Goal: Task Accomplishment & Management: Use online tool/utility

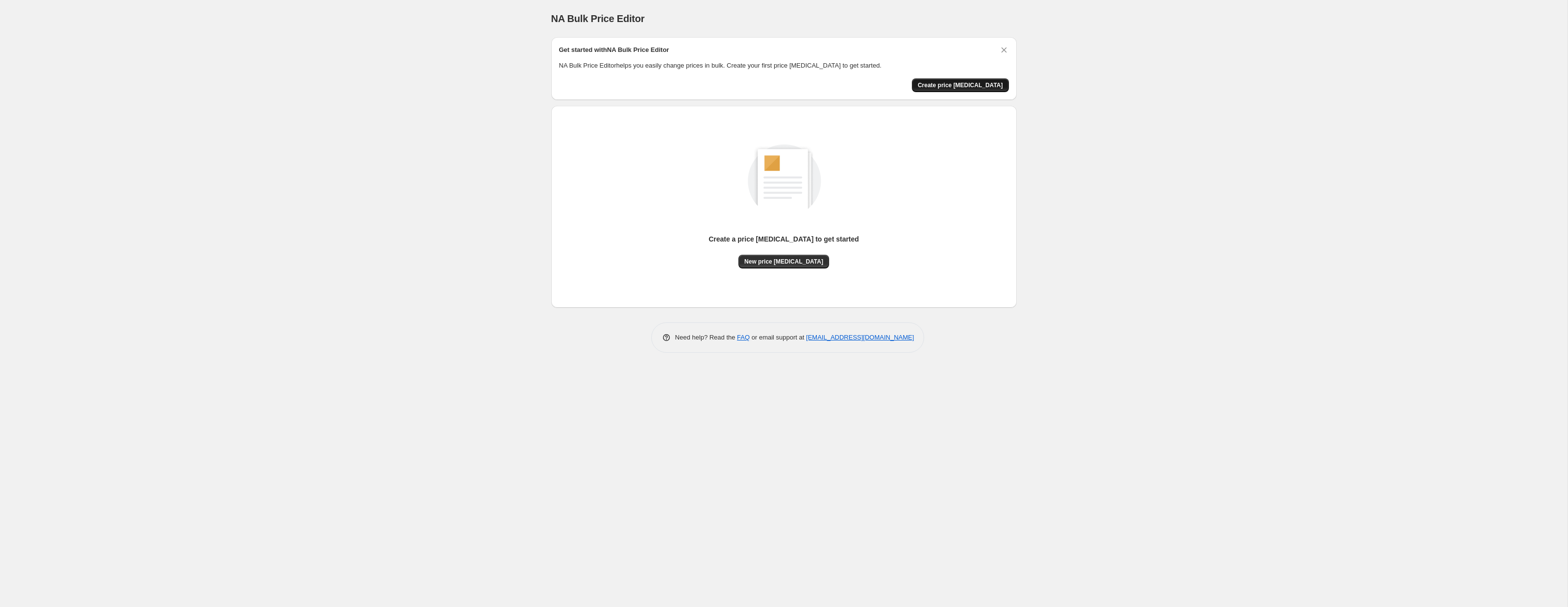
click at [965, 85] on span "Create price change job" at bounding box center [960, 85] width 85 height 7
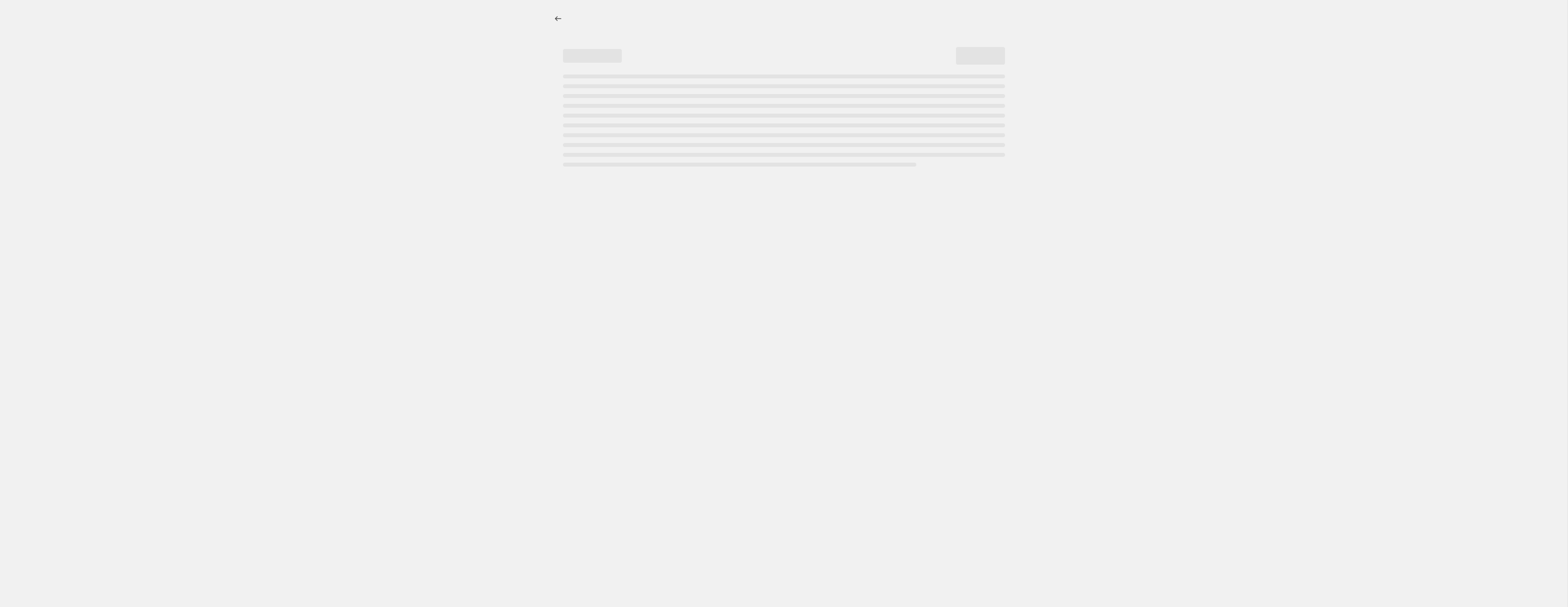
select select "percentage"
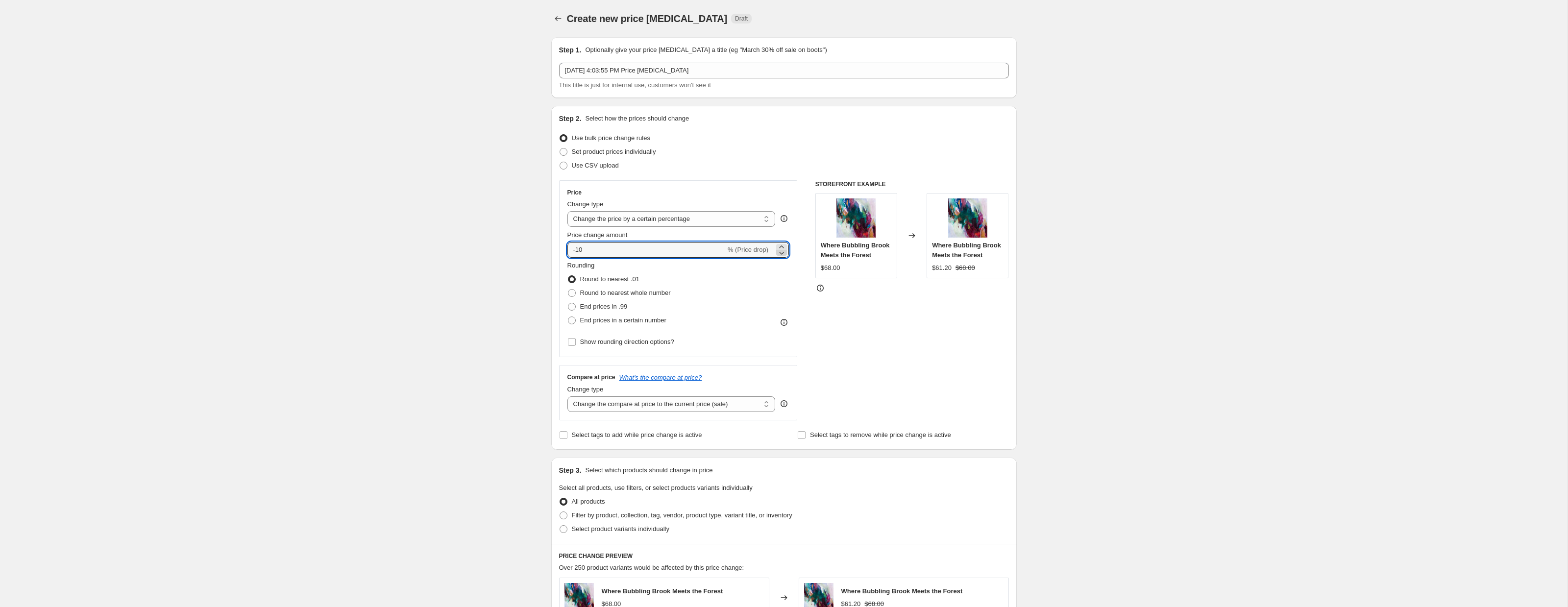
click at [778, 251] on icon at bounding box center [781, 253] width 9 height 9
click at [781, 253] on icon at bounding box center [781, 253] width 5 height 3
drag, startPoint x: 617, startPoint y: 252, endPoint x: 560, endPoint y: 254, distance: 57.0
click at [560, 254] on div "Price Change type Change the price to a certain amount Change the price by a ce…" at bounding box center [678, 268] width 239 height 177
type input "6"
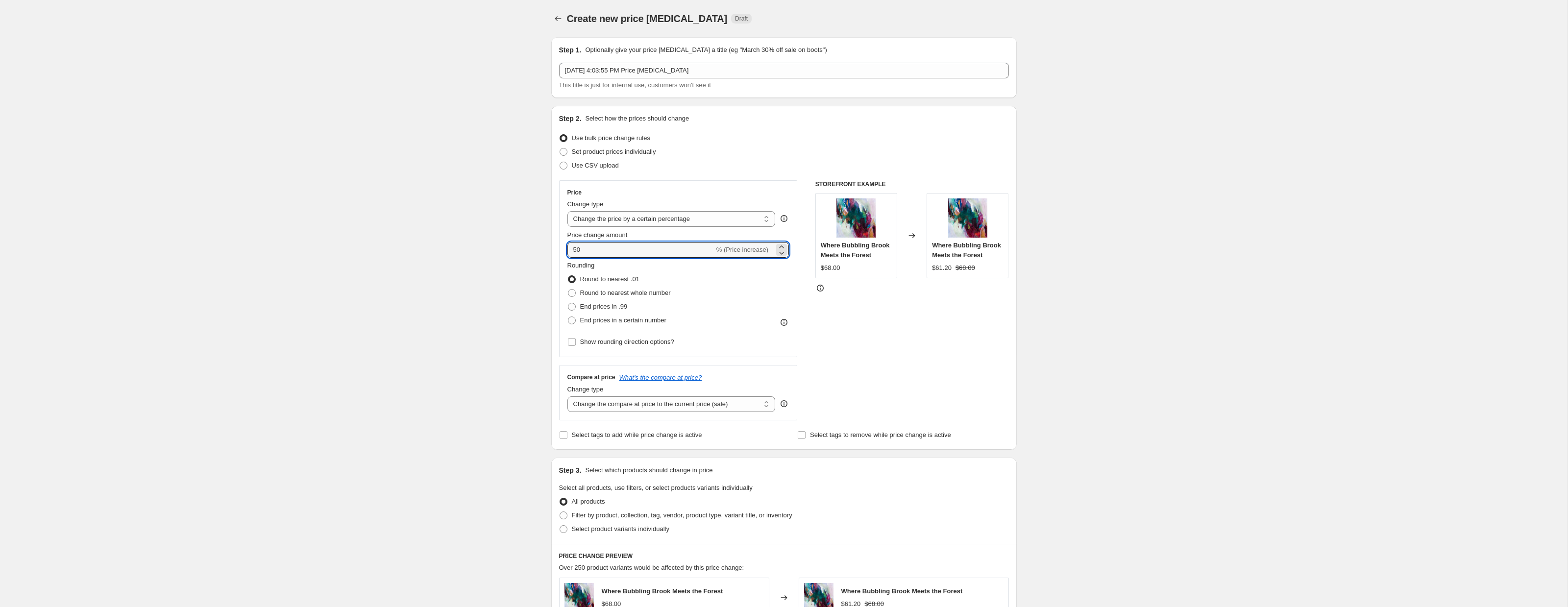
type input "50"
click at [688, 282] on div "Rounding Round to nearest .01 Round to nearest whole number End prices in .99 E…" at bounding box center [677, 294] width 222 height 66
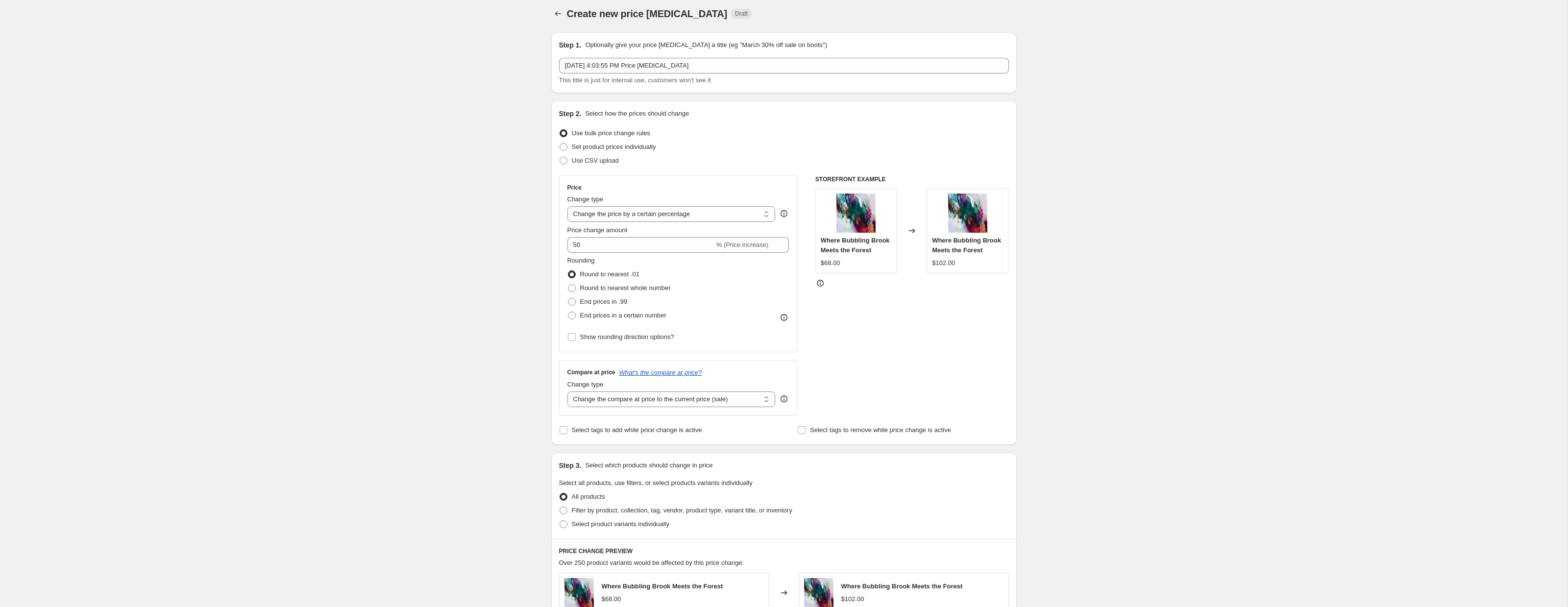
scroll to position [2, 0]
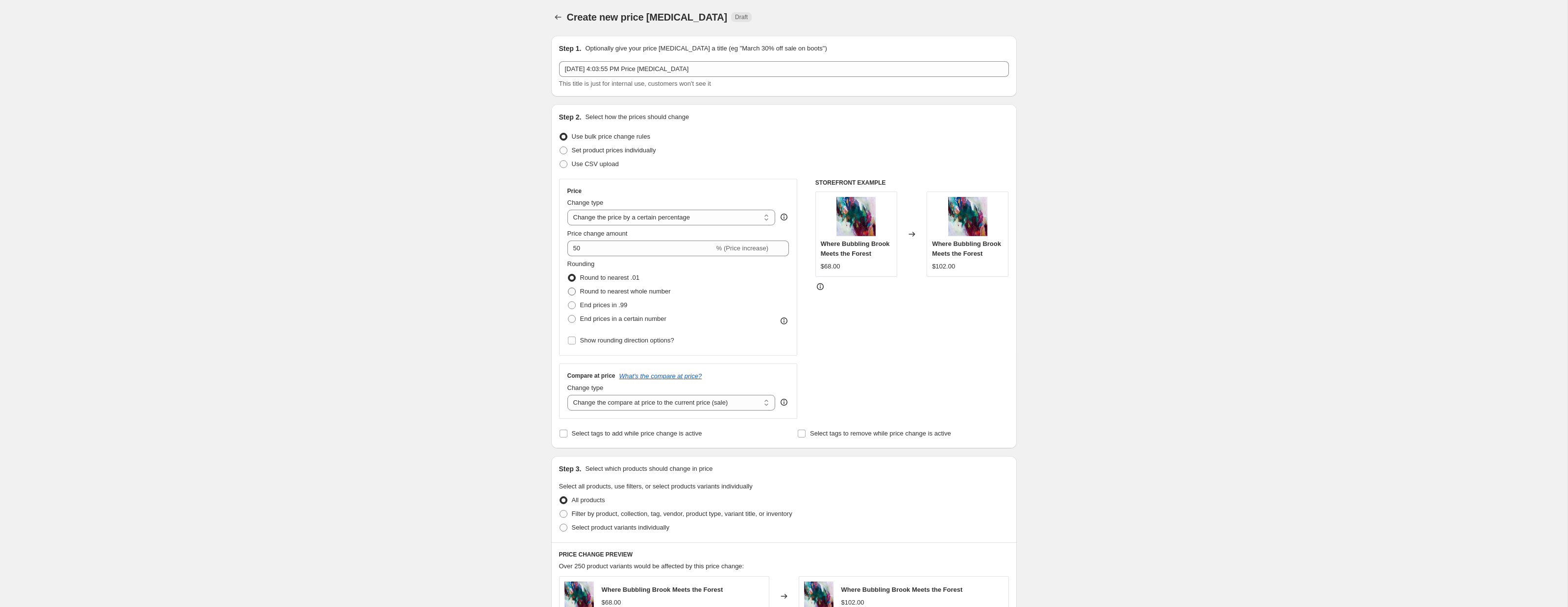
click at [573, 293] on span at bounding box center [572, 291] width 7 height 7
click at [568, 288] on input "Round to nearest whole number" at bounding box center [568, 287] width 1 height 1
radio input "true"
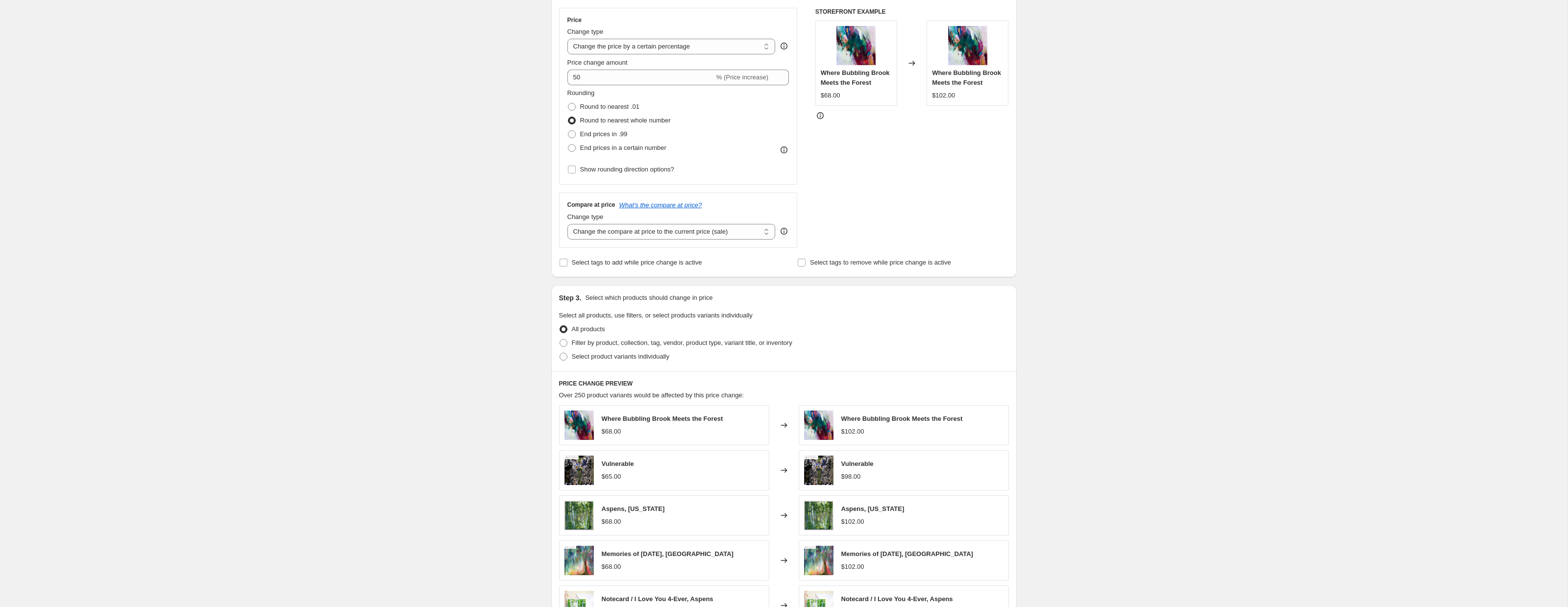
scroll to position [179, 0]
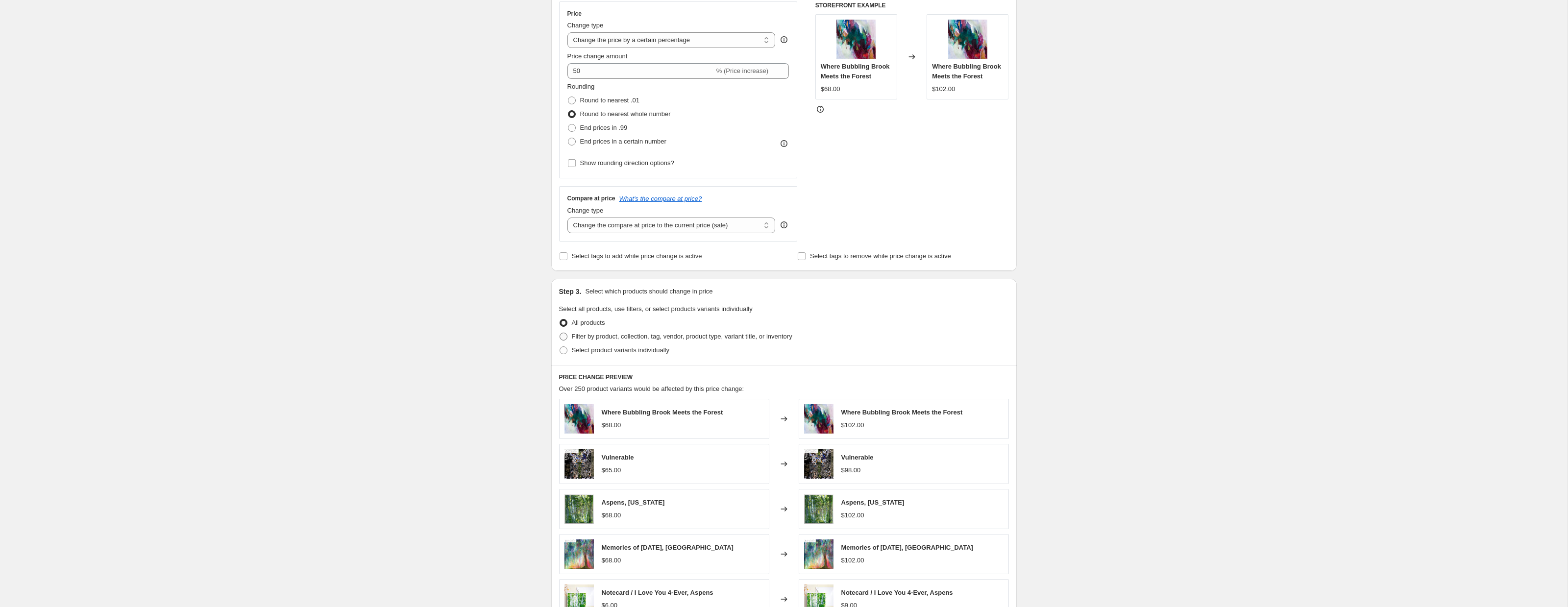
click at [563, 335] on span at bounding box center [563, 337] width 7 height 7
click at [560, 333] on input "Filter by product, collection, tag, vendor, product type, variant title, or inv…" at bounding box center [559, 333] width 1 height 1
radio input "true"
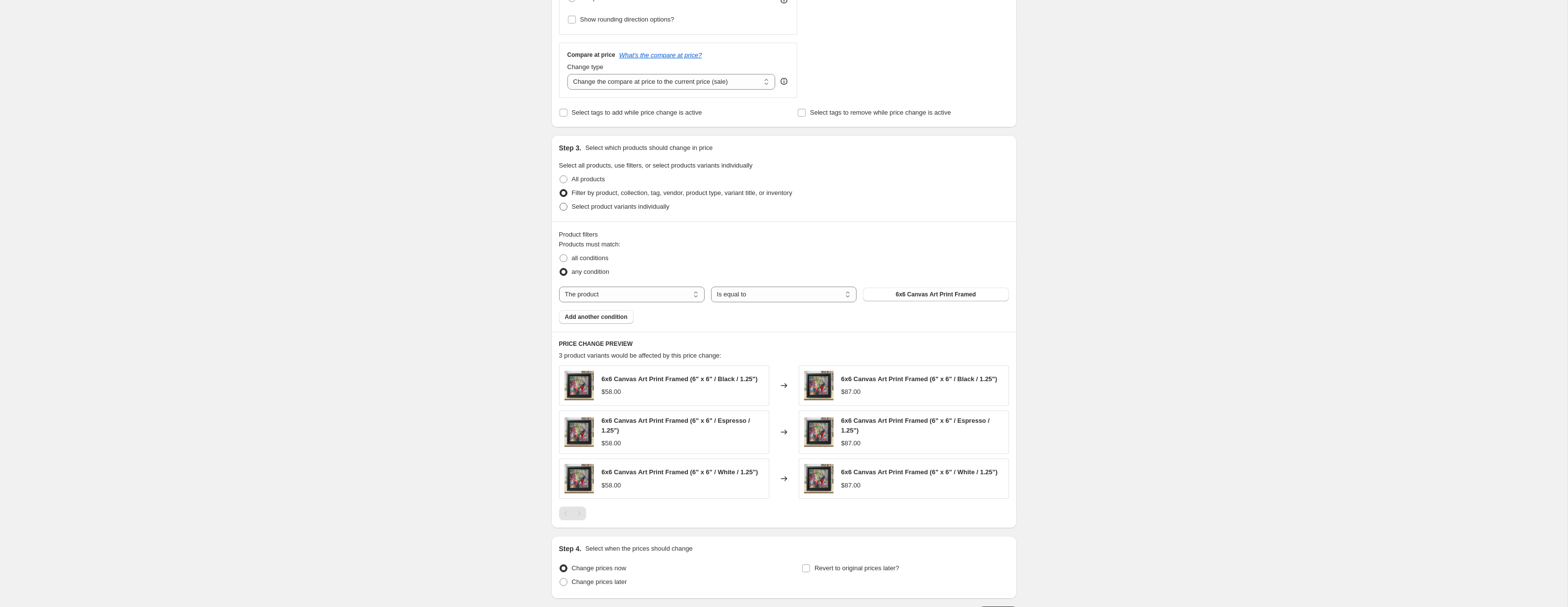
scroll to position [325, 0]
click at [880, 292] on button "6x6 Canvas Art Print Framed" at bounding box center [936, 292] width 146 height 14
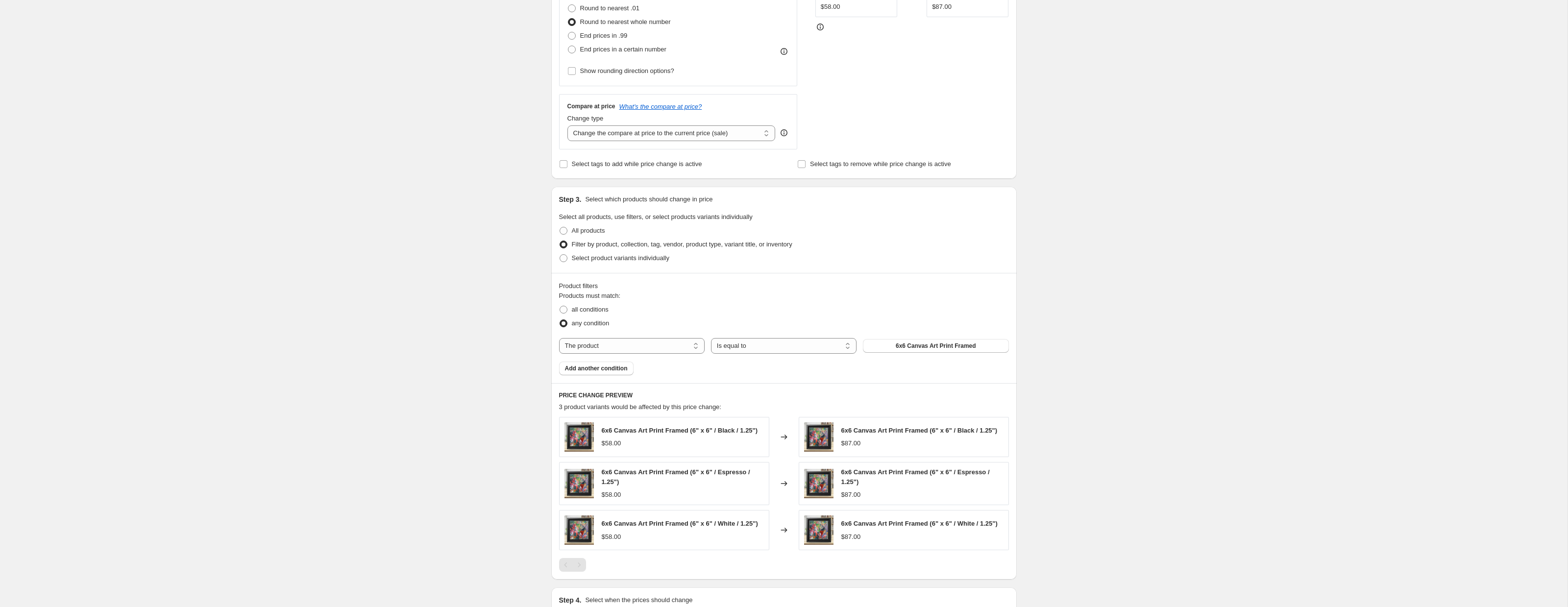
scroll to position [279, 0]
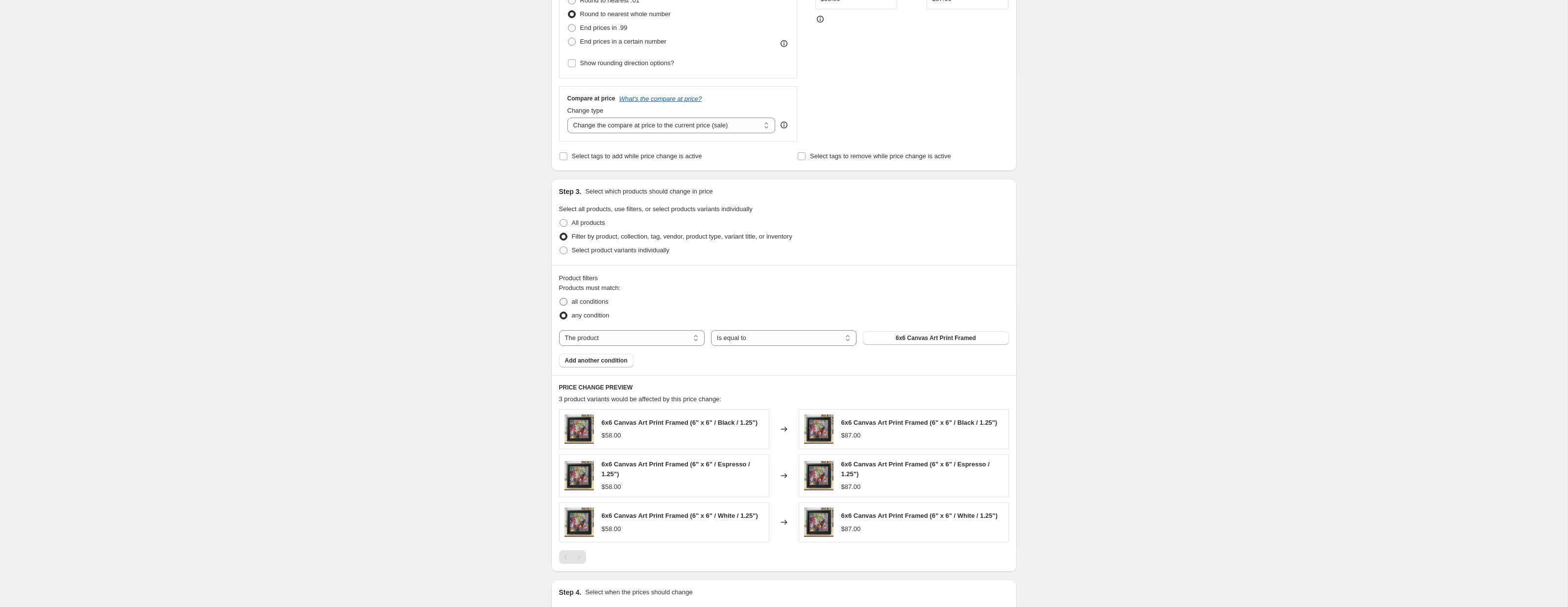
click at [564, 302] on span at bounding box center [563, 301] width 7 height 7
click at [560, 298] on input "all conditions" at bounding box center [559, 297] width 1 height 1
radio input "true"
click at [881, 336] on button "6x6 Canvas Art Print Framed" at bounding box center [936, 338] width 146 height 14
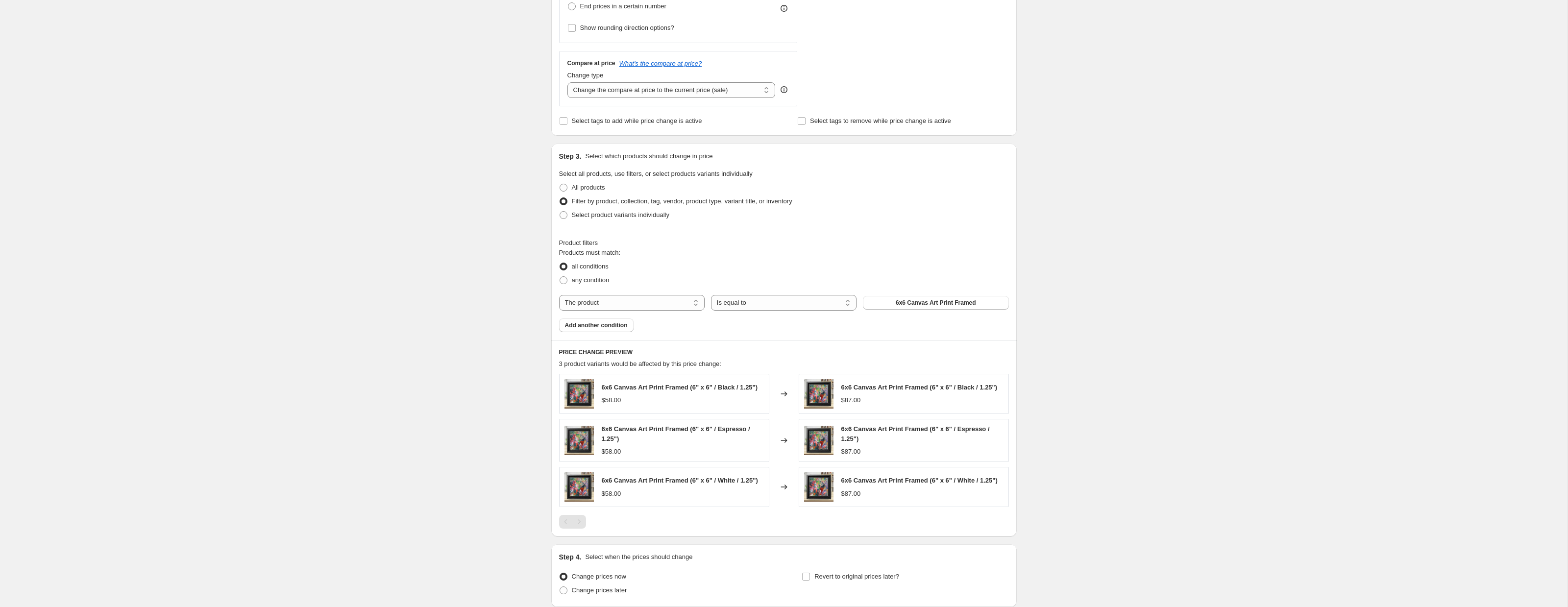
scroll to position [301, 0]
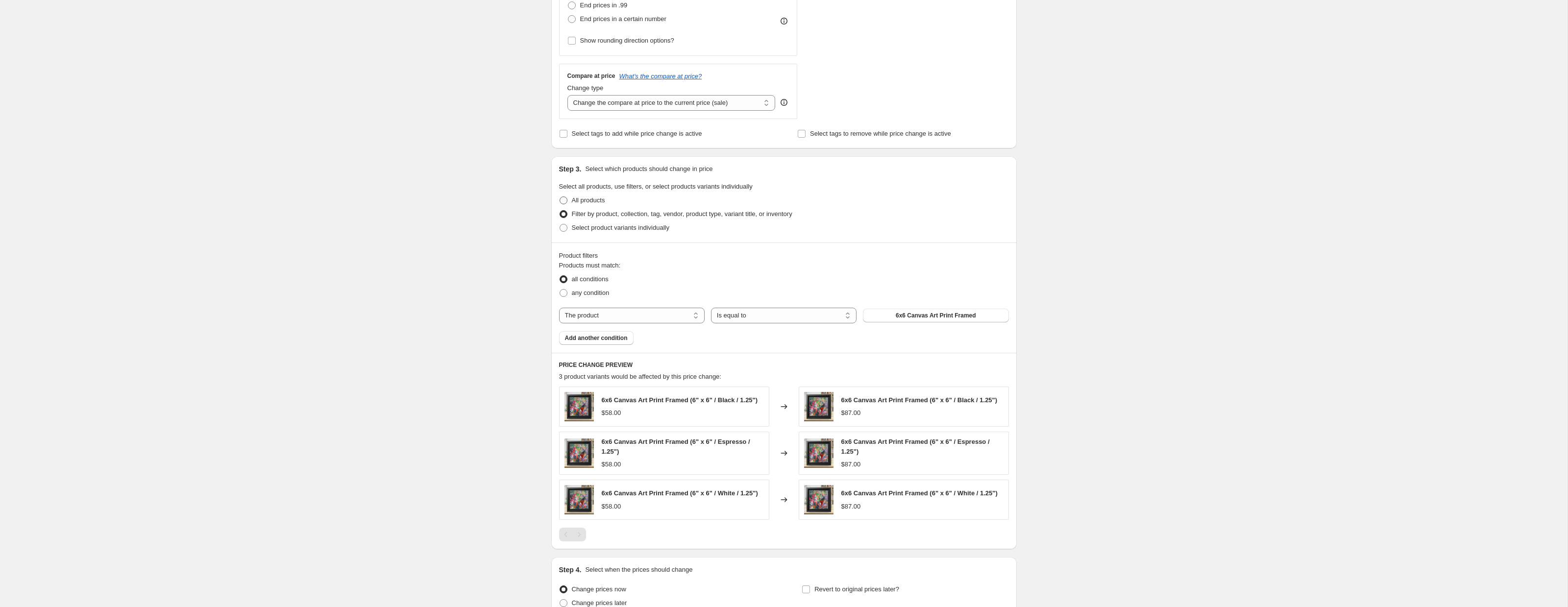
click at [564, 201] on span at bounding box center [563, 200] width 7 height 7
click at [560, 197] on input "All products" at bounding box center [559, 196] width 1 height 1
radio input "true"
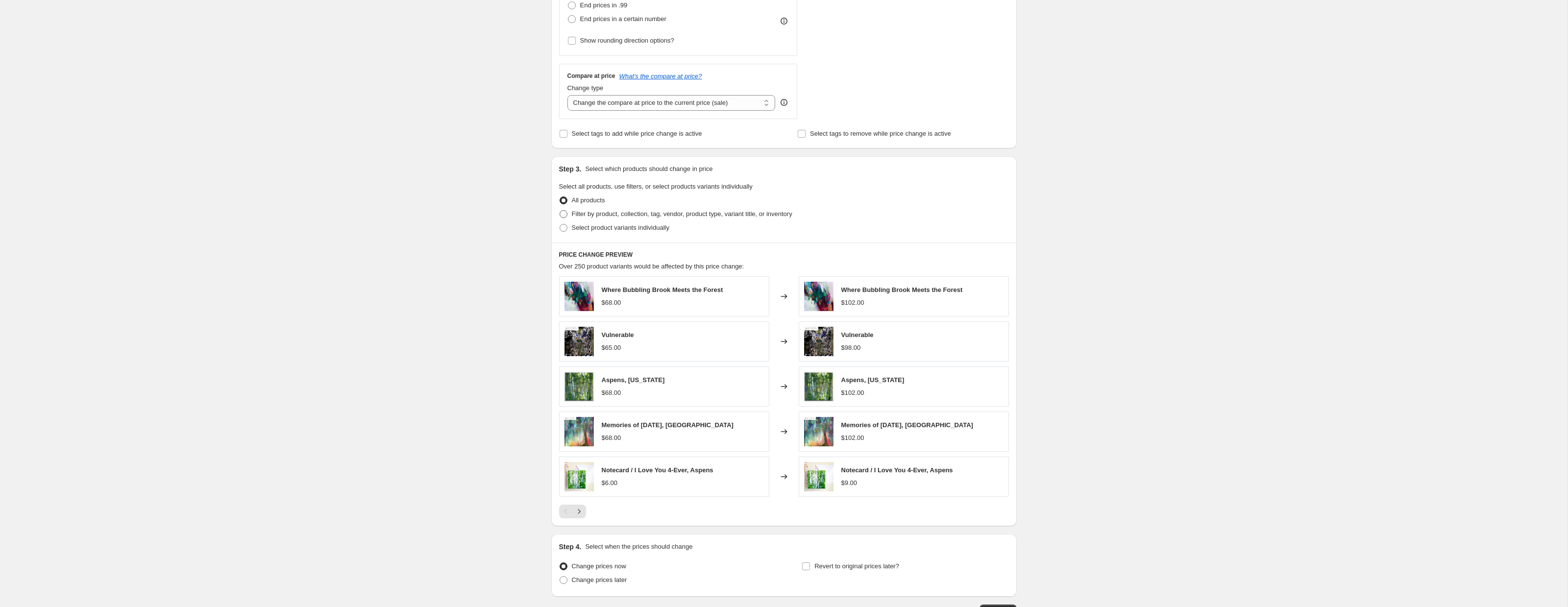
click at [563, 214] on span at bounding box center [563, 214] width 7 height 7
click at [560, 210] on input "Filter by product, collection, tag, vendor, product type, variant title, or inv…" at bounding box center [559, 210] width 1 height 1
radio input "true"
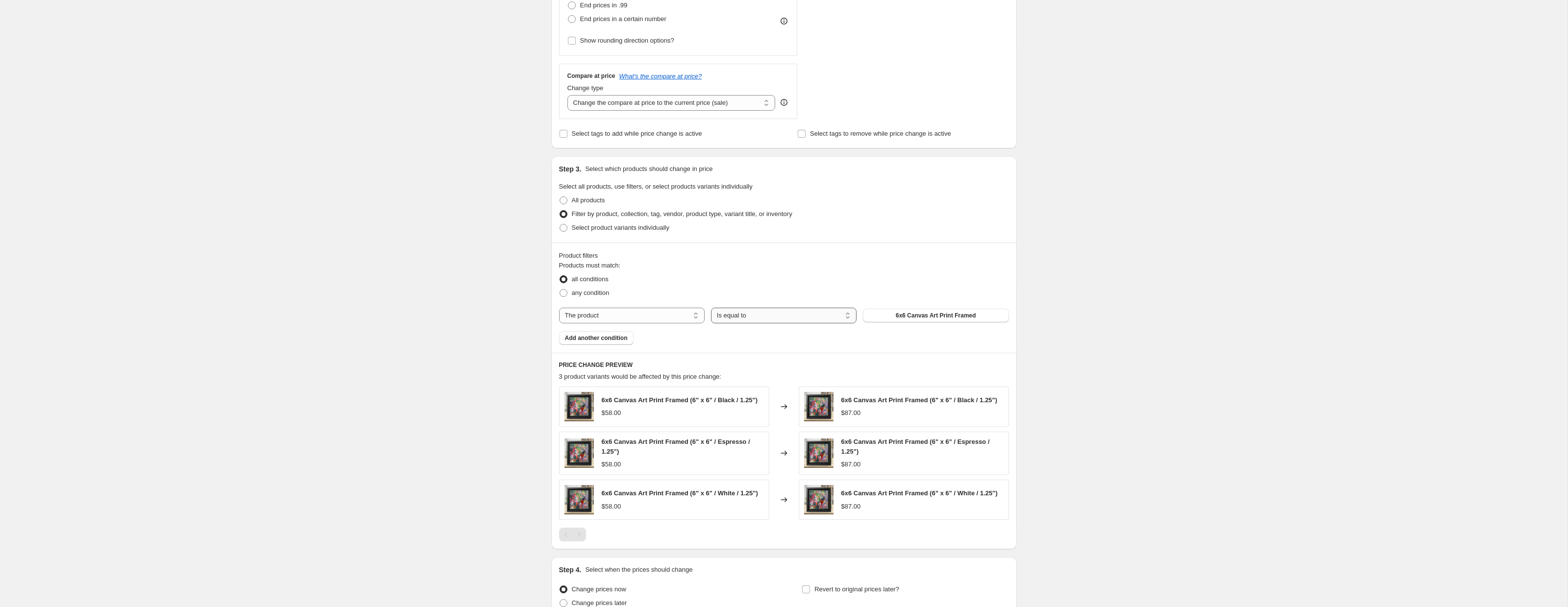
click at [739, 315] on select "Is equal to Is not equal to" at bounding box center [784, 315] width 146 height 16
click at [898, 313] on span "6x6 Canvas Art Print Framed" at bounding box center [936, 315] width 80 height 7
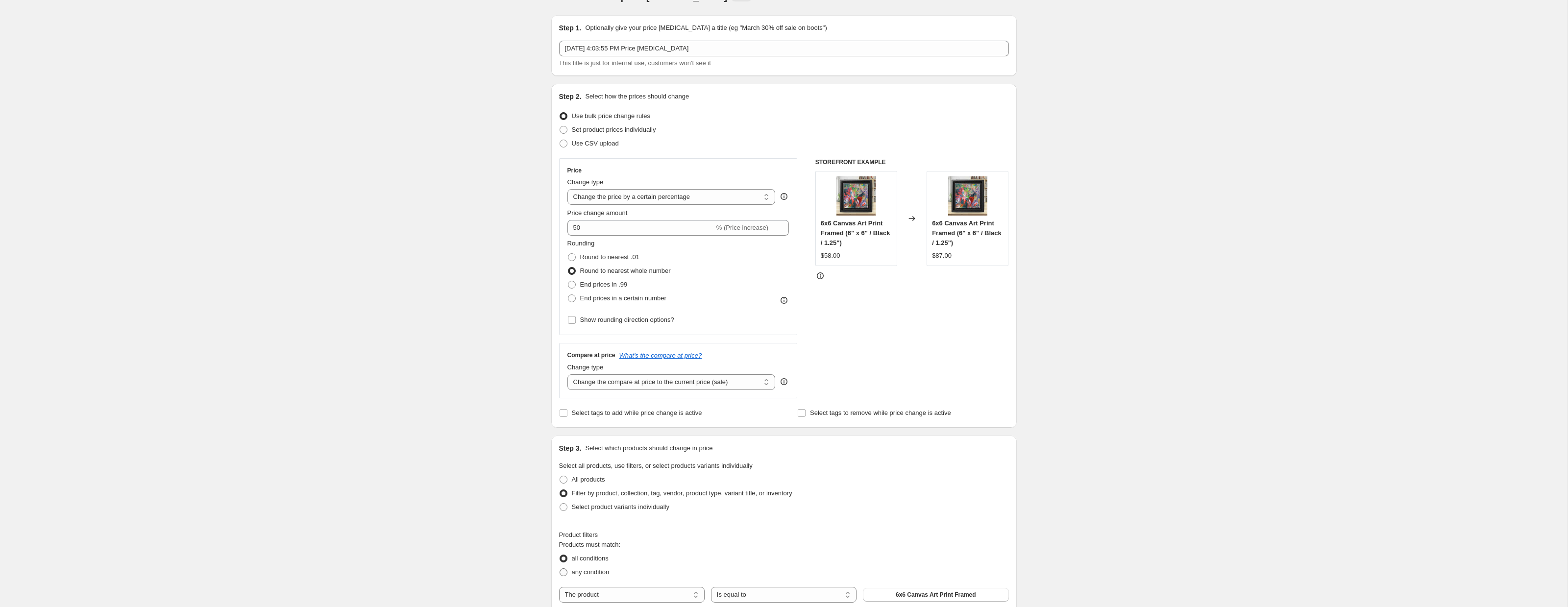
scroll to position [0, 0]
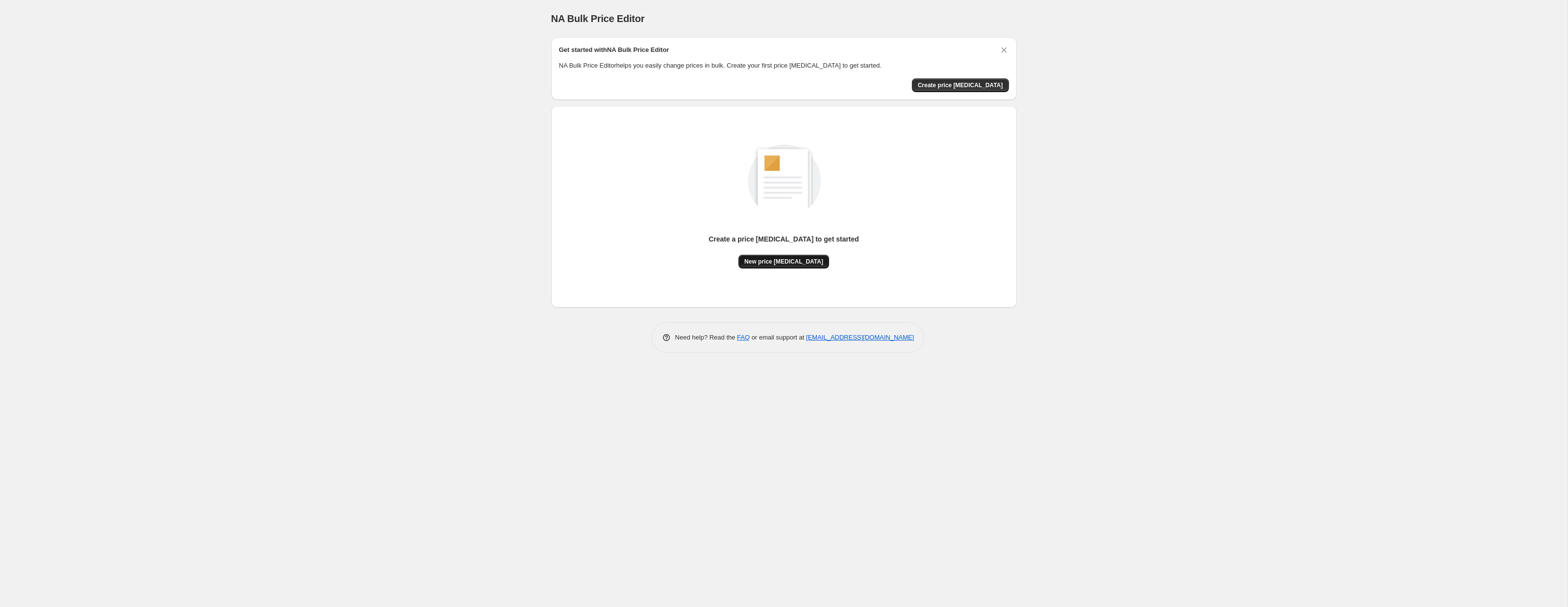
click at [774, 260] on span "New price change job" at bounding box center [783, 261] width 79 height 7
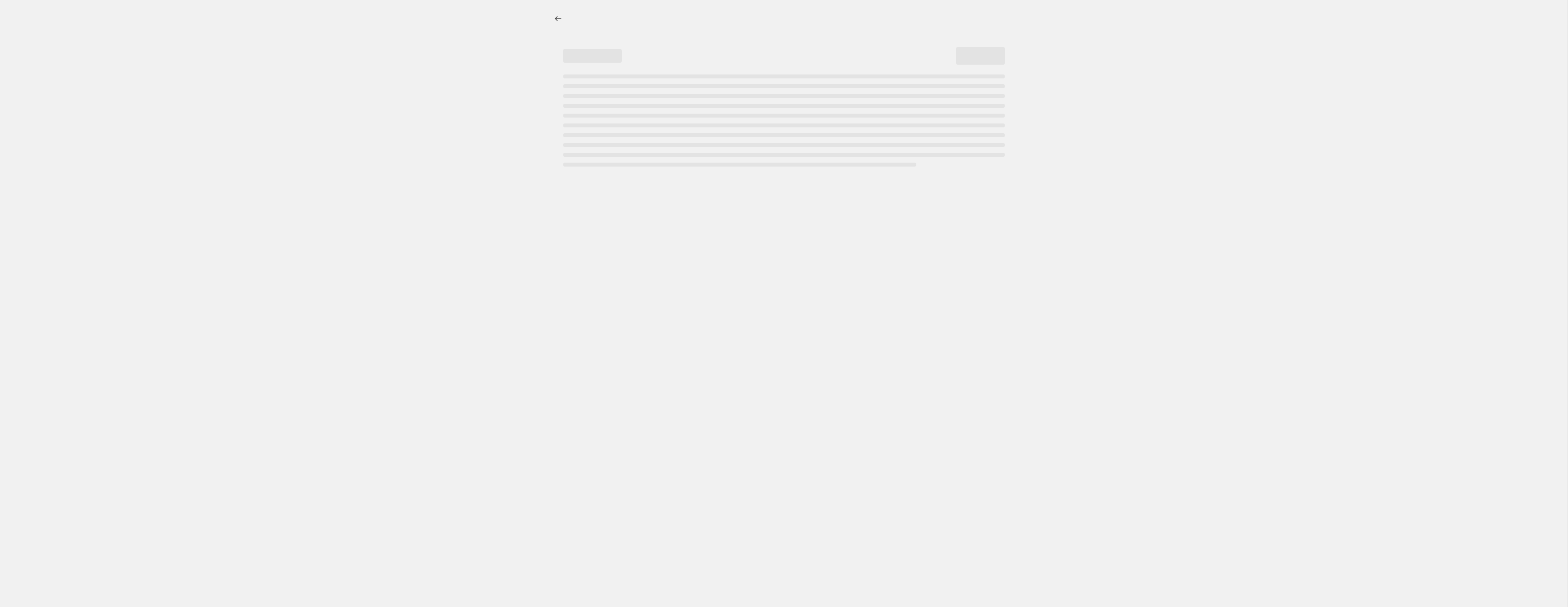
select select "percentage"
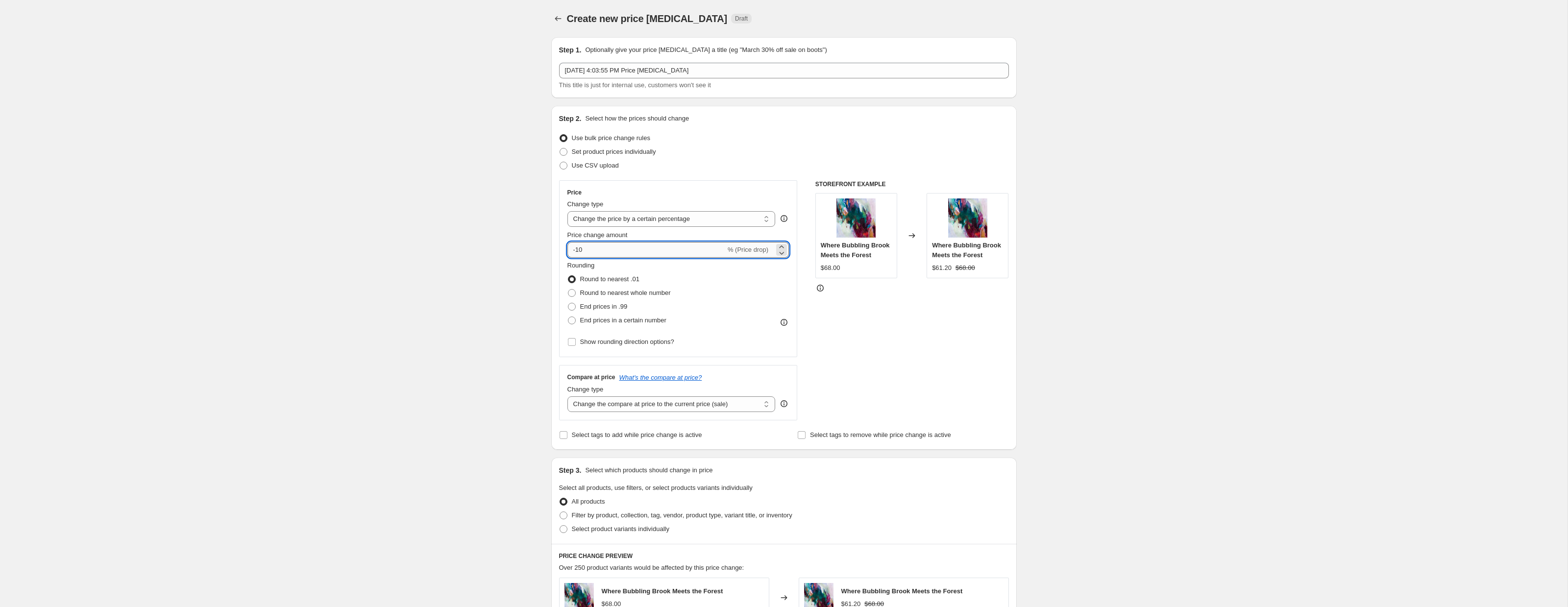
click at [606, 250] on input "-10" at bounding box center [646, 250] width 158 height 16
type input "-1"
type input "-50"
click at [717, 282] on div "Rounding Round to nearest .01 Round to nearest whole number End prices in .99 E…" at bounding box center [677, 294] width 222 height 66
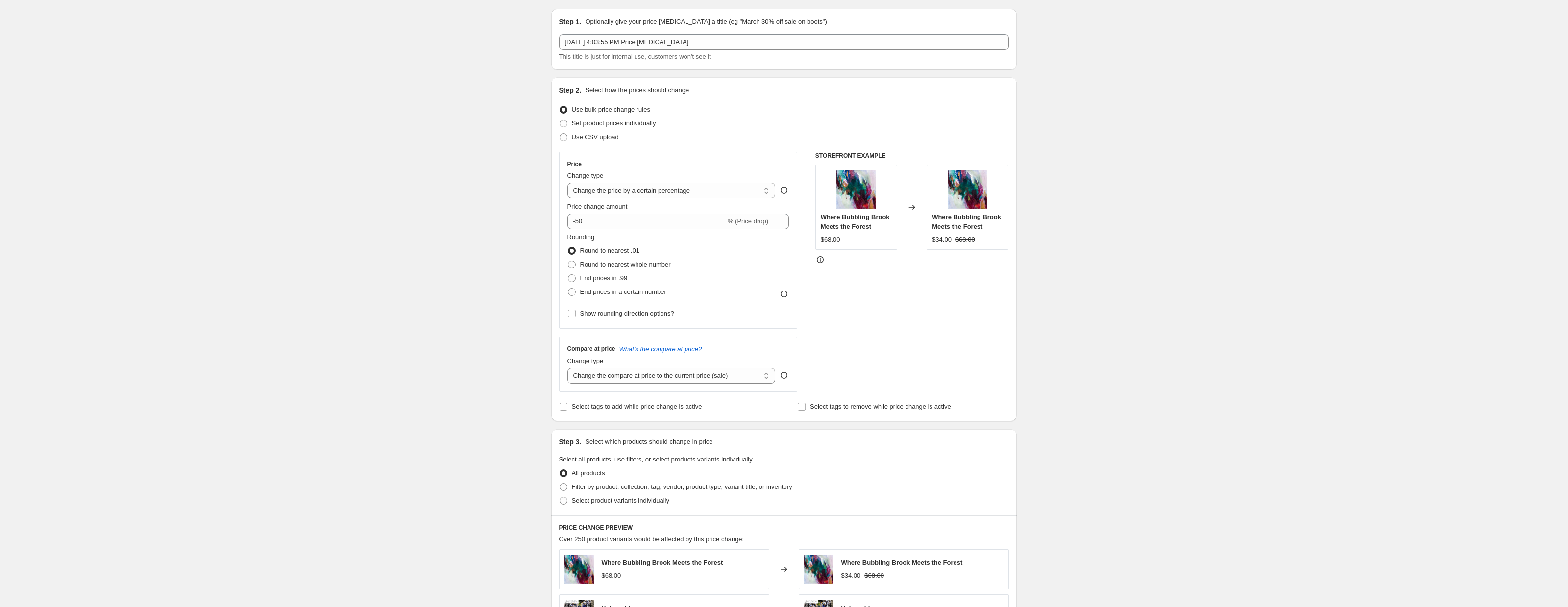
scroll to position [34, 0]
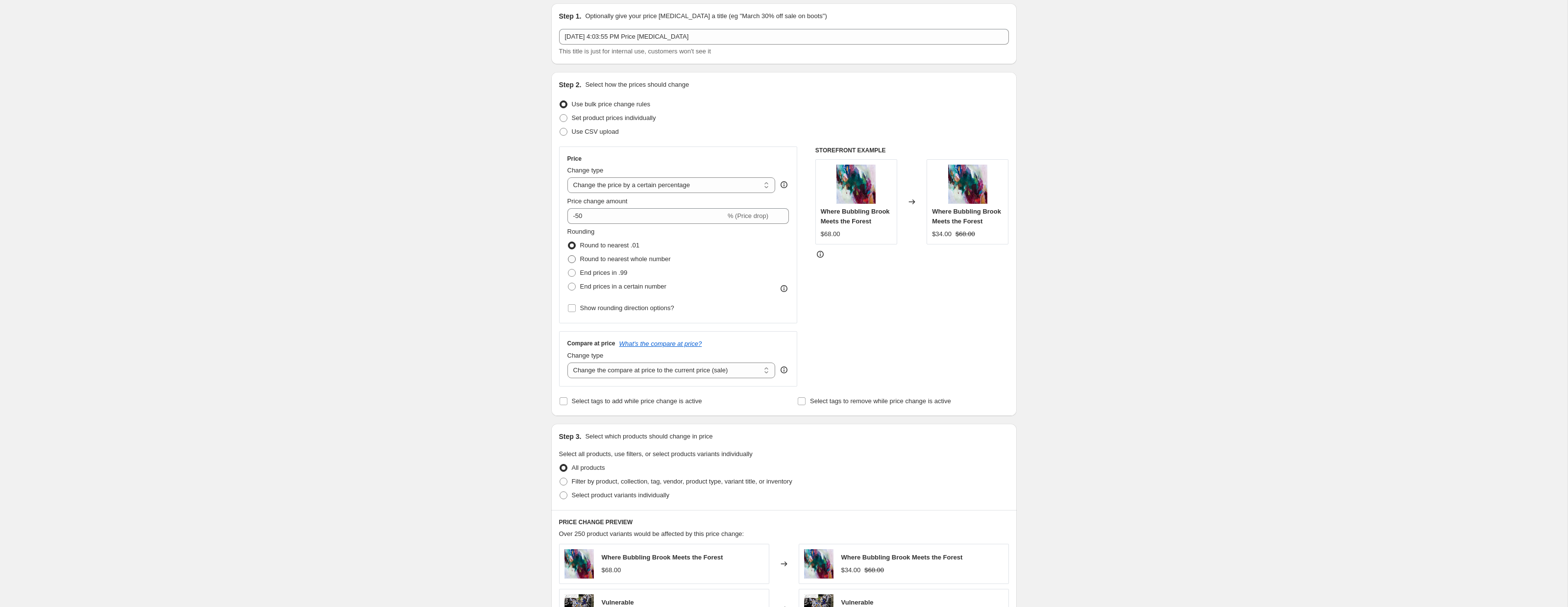
click at [573, 260] on span at bounding box center [572, 259] width 7 height 7
click at [568, 255] on input "Round to nearest whole number" at bounding box center [568, 255] width 1 height 1
radio input "true"
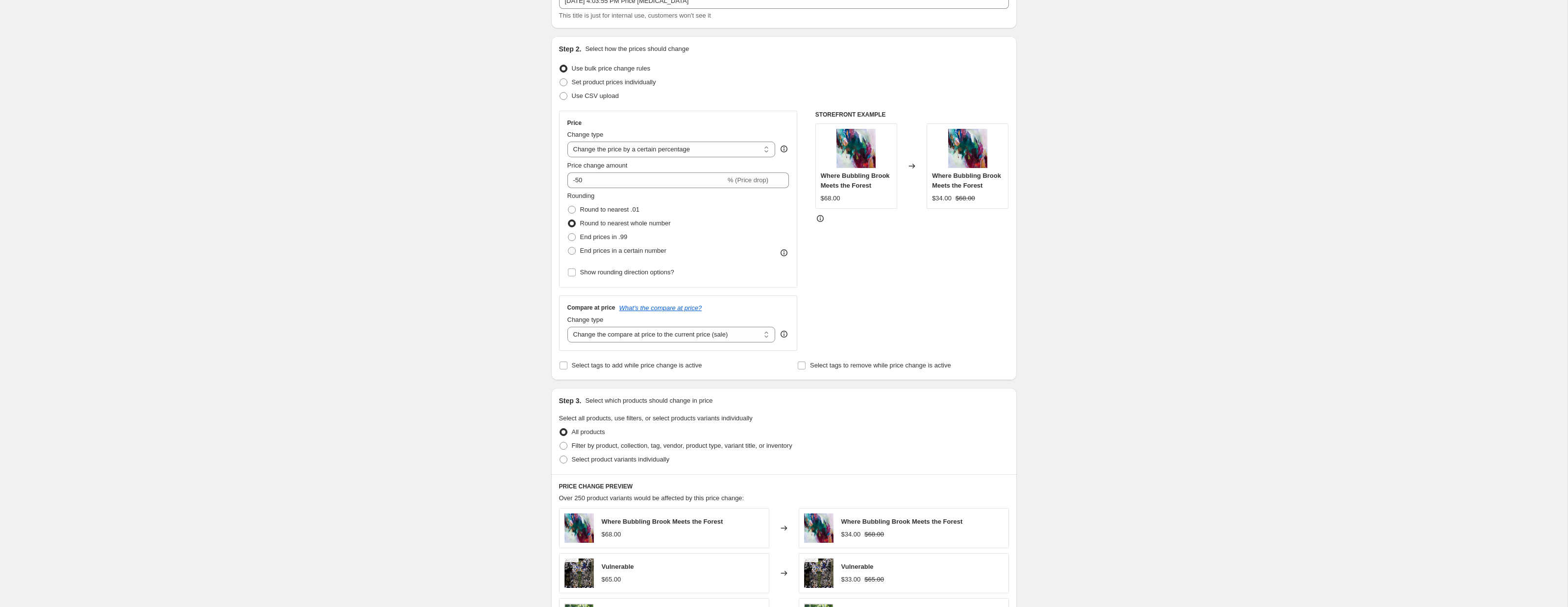
scroll to position [73, 0]
click at [720, 337] on select "Change the compare at price to the current price (sale) Change the compare at p…" at bounding box center [671, 331] width 209 height 16
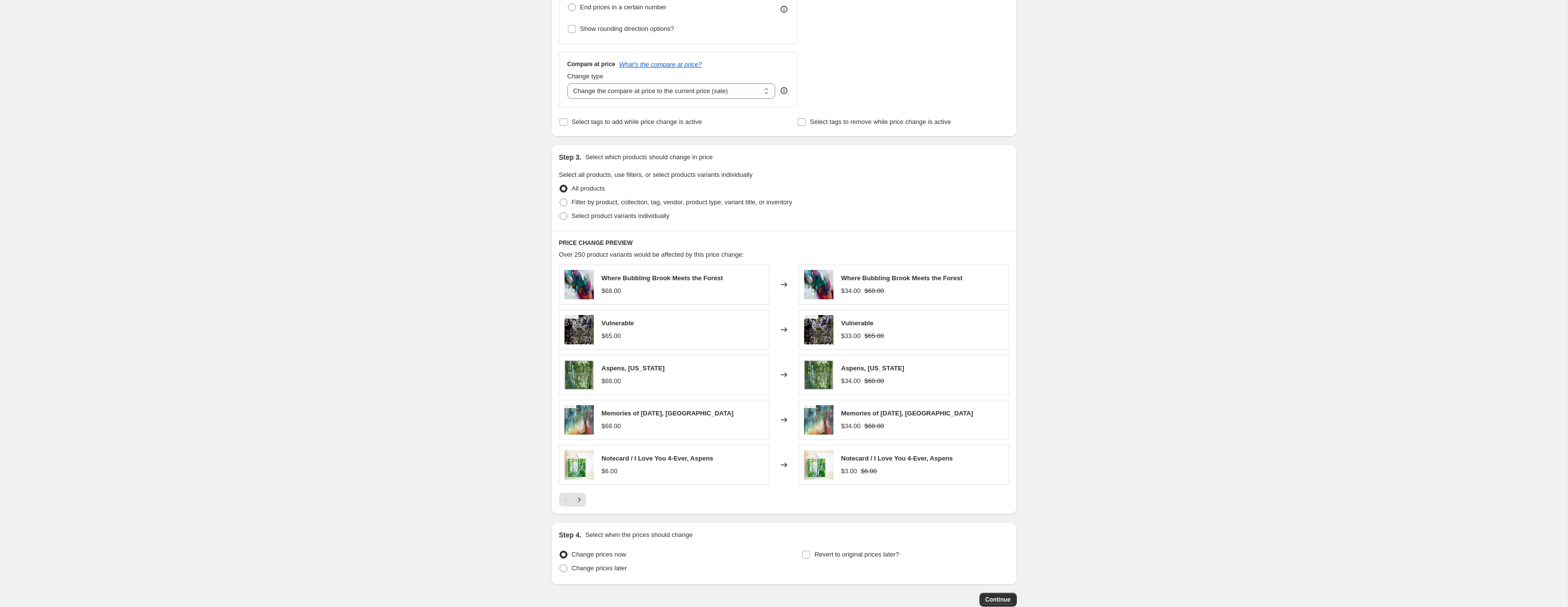
scroll to position [315, 0]
click at [566, 202] on span at bounding box center [563, 200] width 7 height 7
click at [560, 197] on input "Filter by product, collection, tag, vendor, product type, variant title, or inv…" at bounding box center [559, 196] width 1 height 1
radio input "true"
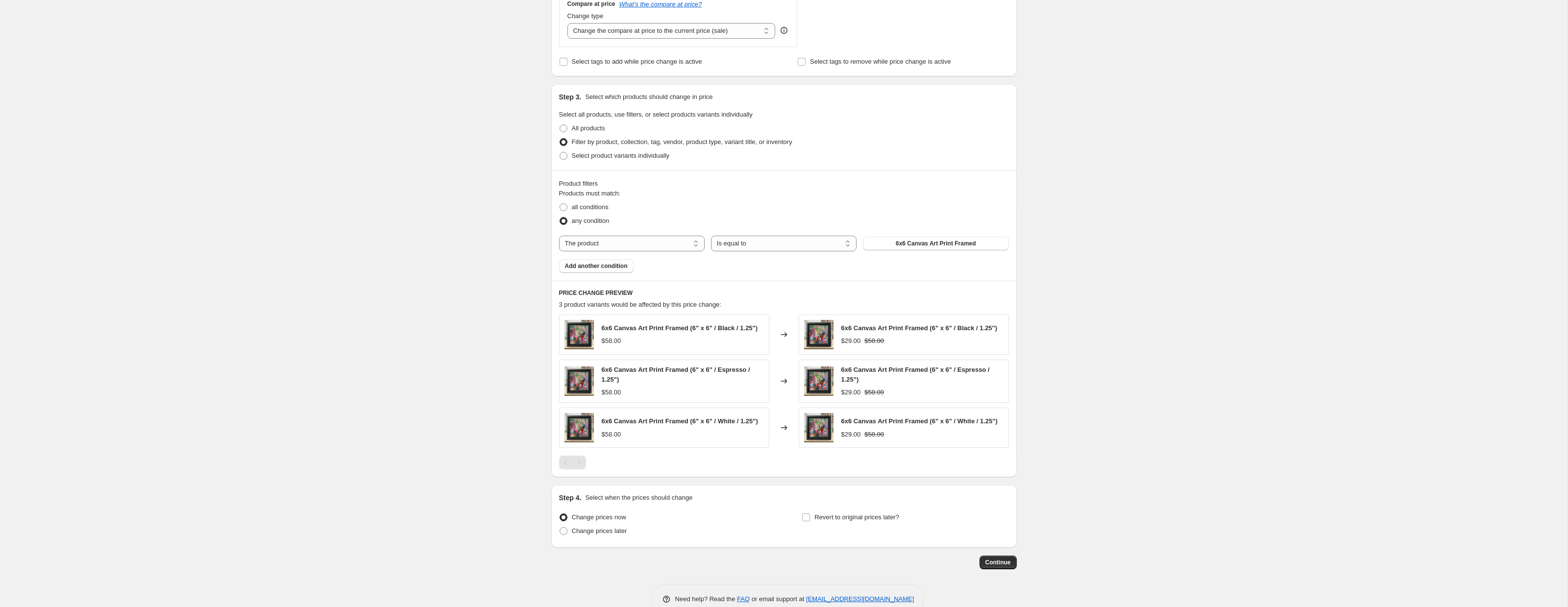
scroll to position [401, 0]
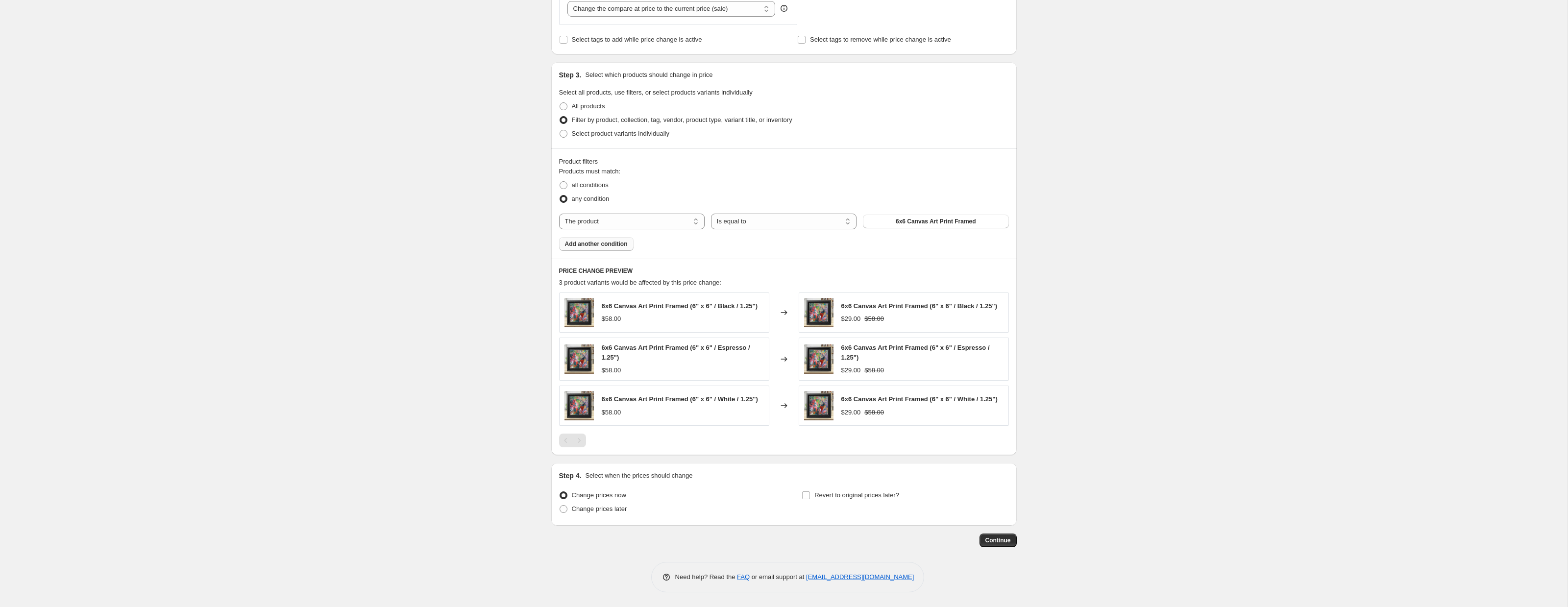
click at [599, 240] on span "Add another condition" at bounding box center [596, 244] width 63 height 7
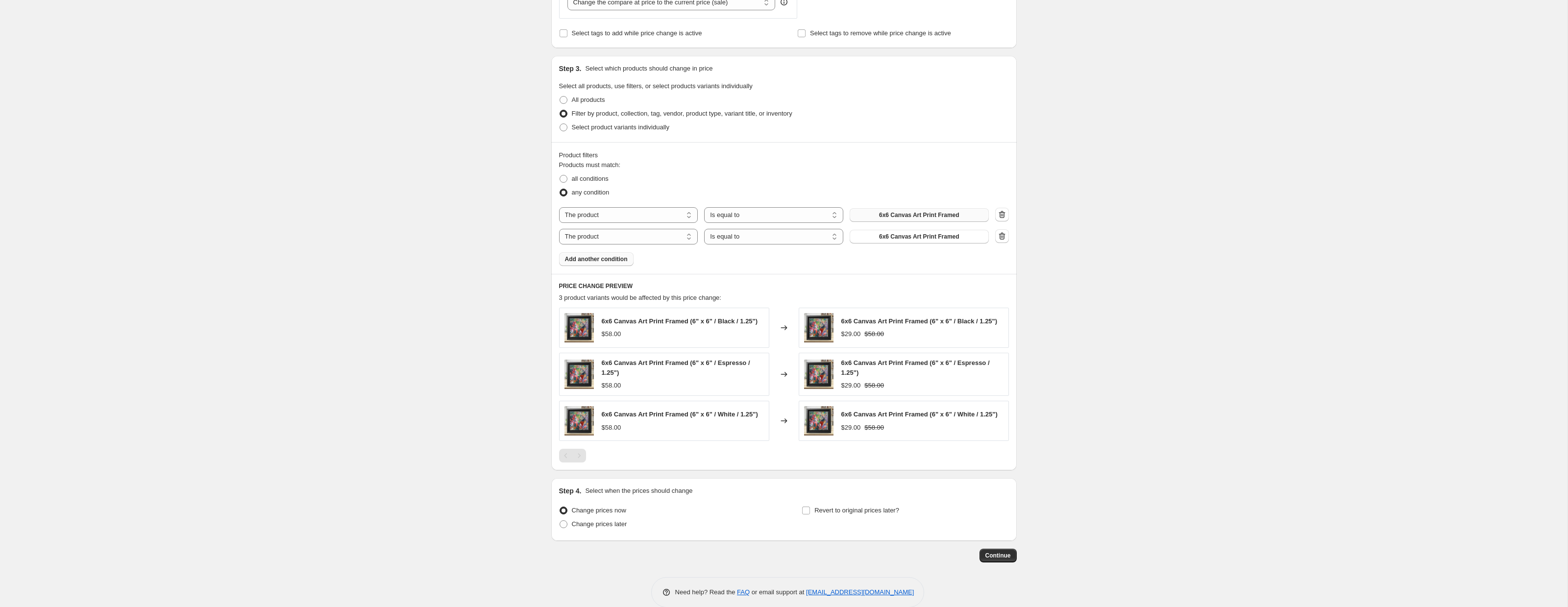
click at [891, 218] on span "6x6 Canvas Art Print Framed" at bounding box center [920, 215] width 80 height 7
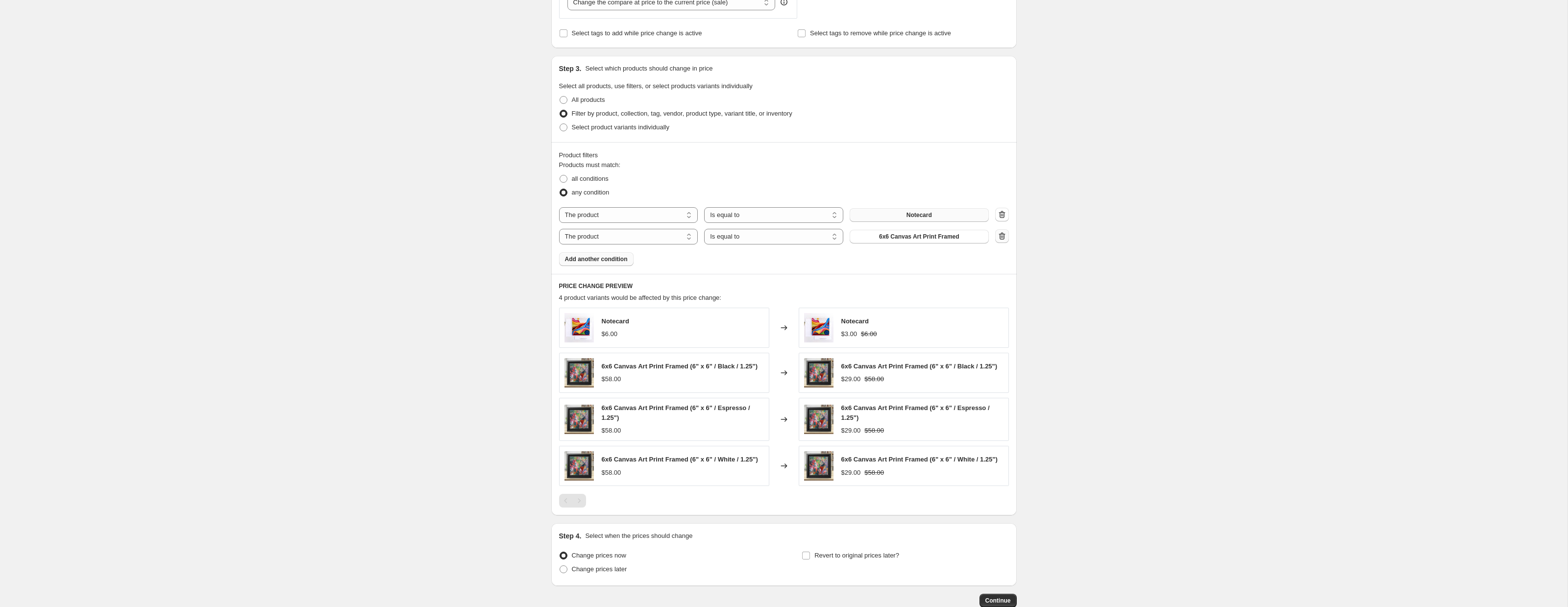
click at [1000, 236] on icon "button" at bounding box center [1000, 236] width 1 height 3
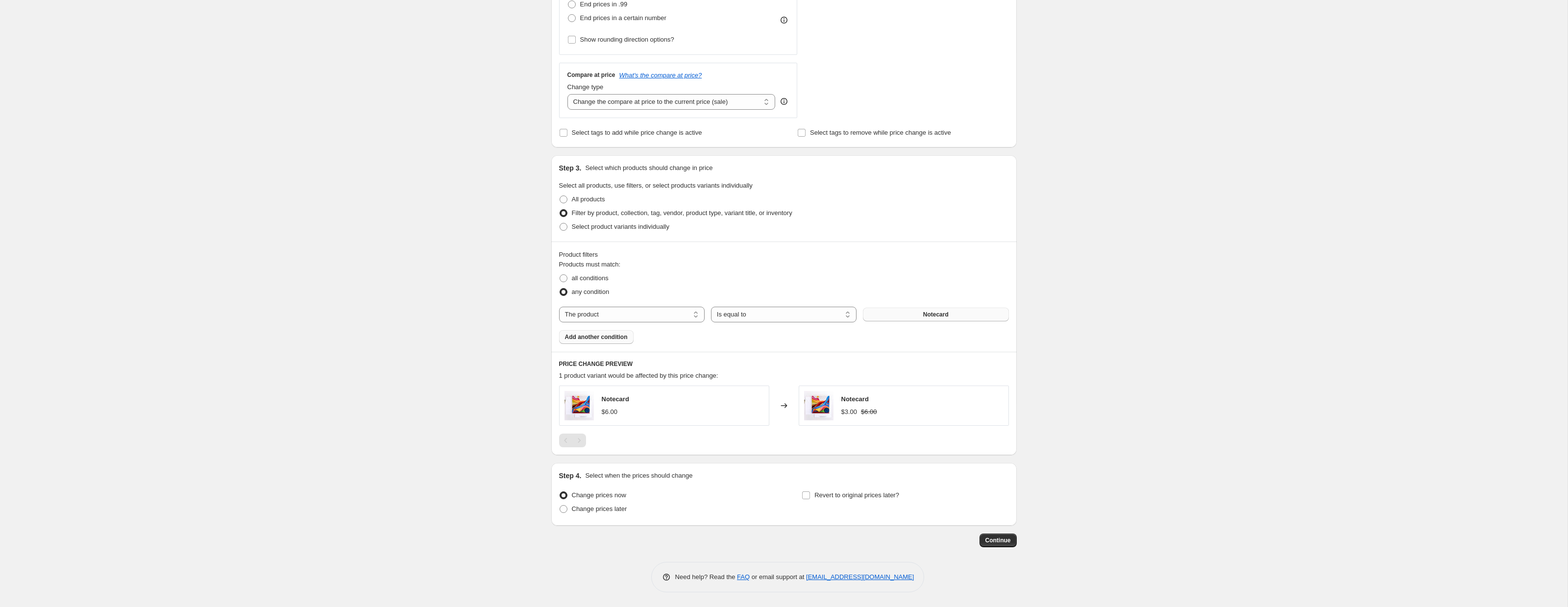
scroll to position [302, 0]
click at [808, 494] on input "Revert to original prices later?" at bounding box center [806, 495] width 7 height 7
checkbox input "true"
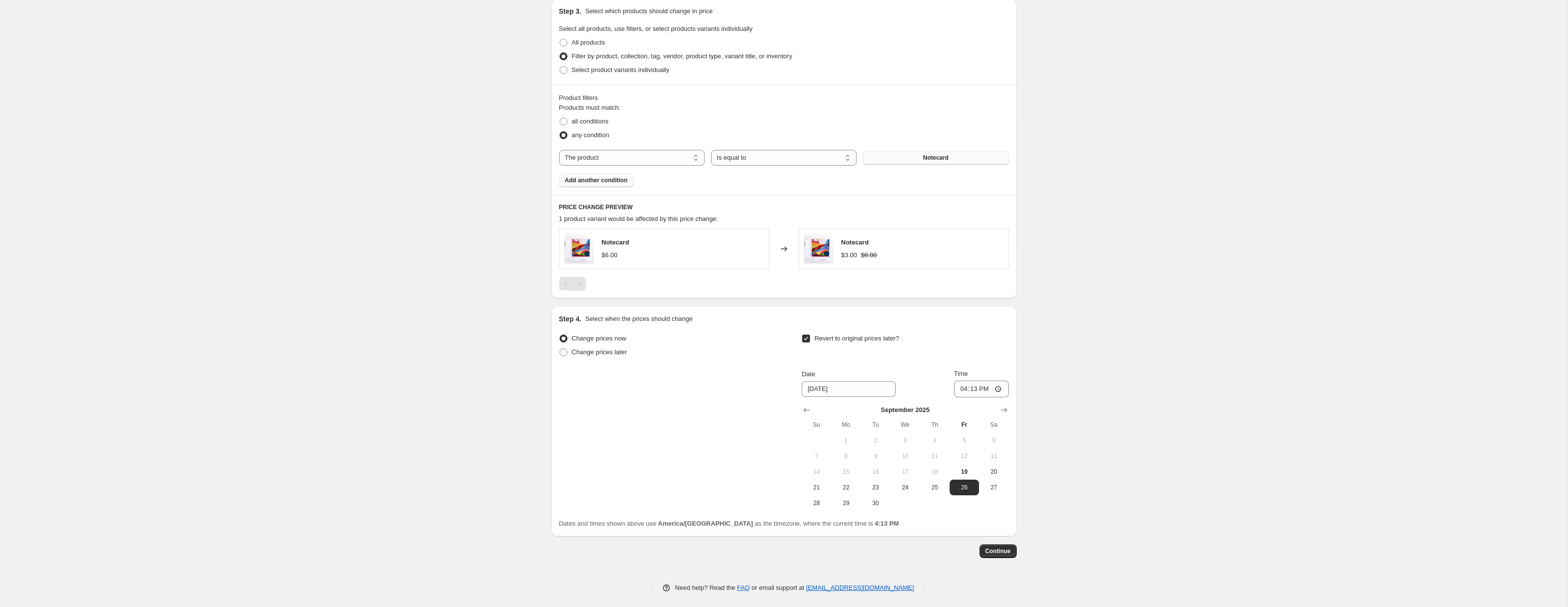
scroll to position [470, 0]
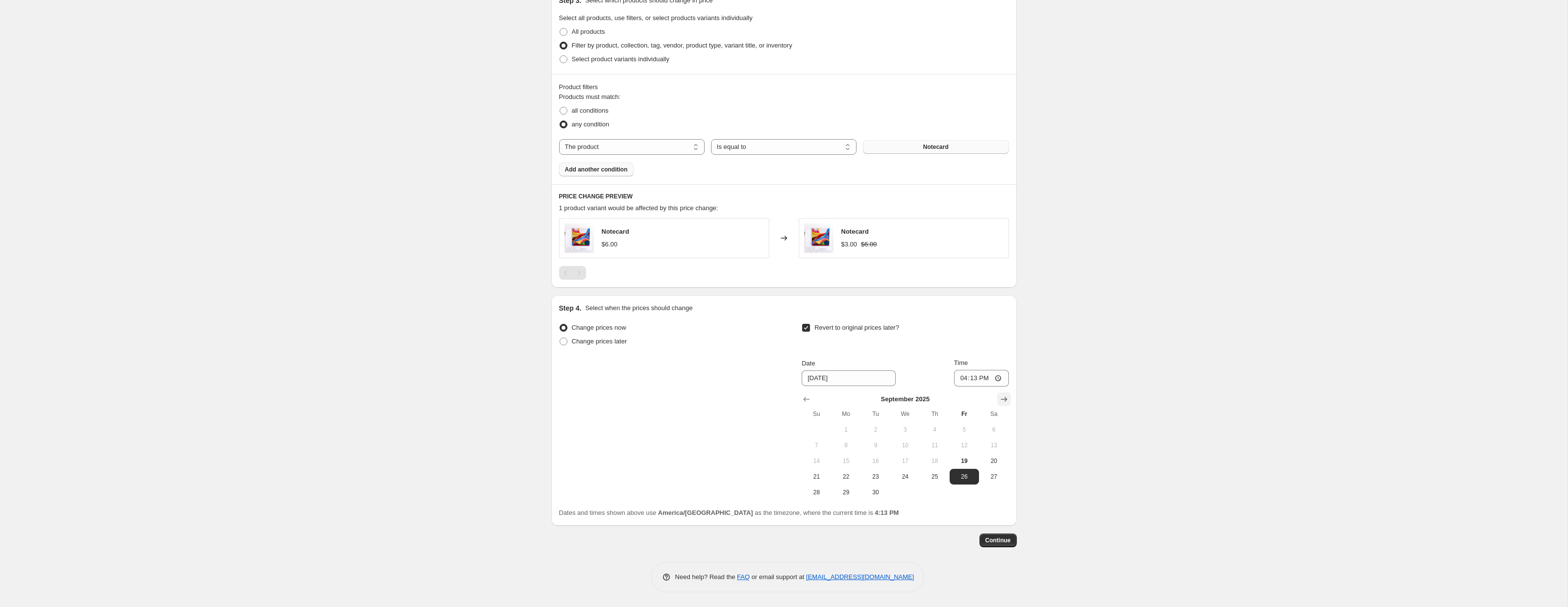
click at [1002, 399] on icon "Show next month, October 2025" at bounding box center [1003, 398] width 7 height 5
click at [807, 397] on icon "Show previous month, September 2025" at bounding box center [806, 399] width 9 height 9
click at [820, 491] on span "28" at bounding box center [816, 492] width 22 height 7
type input "9/28/2025"
click at [998, 539] on span "Continue" at bounding box center [997, 540] width 25 height 7
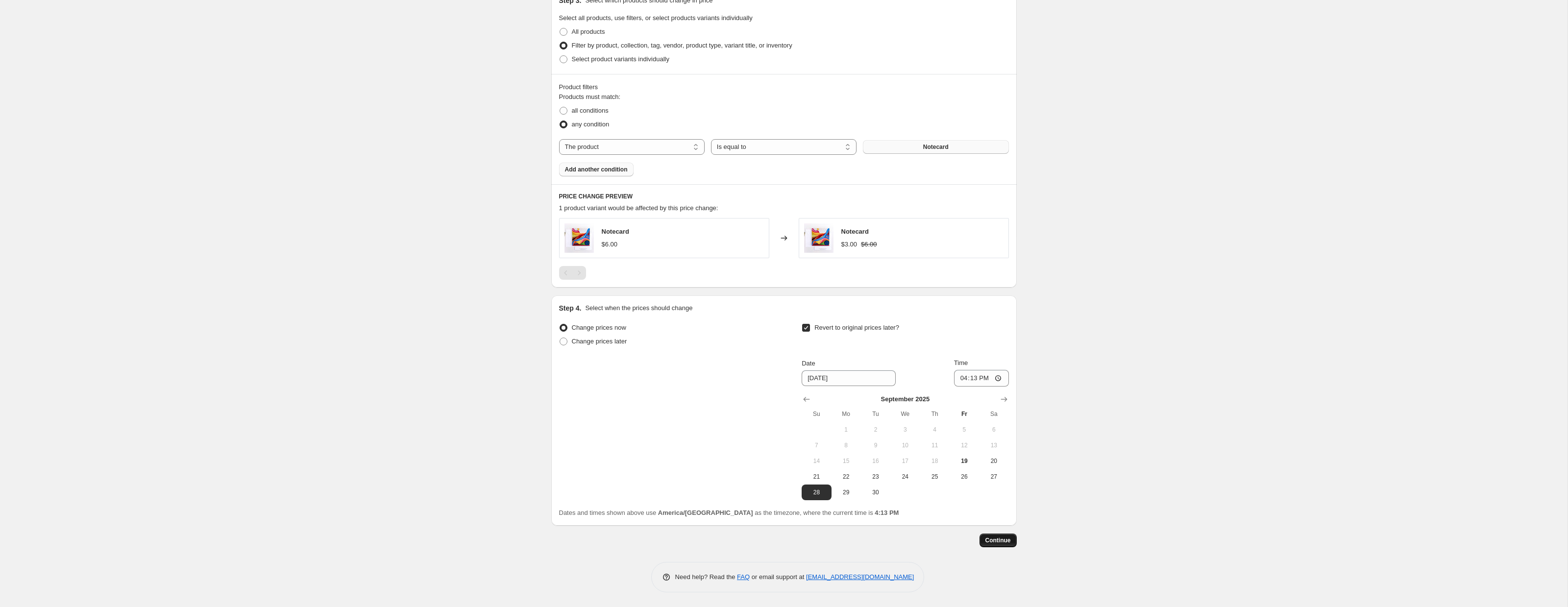
scroll to position [0, 0]
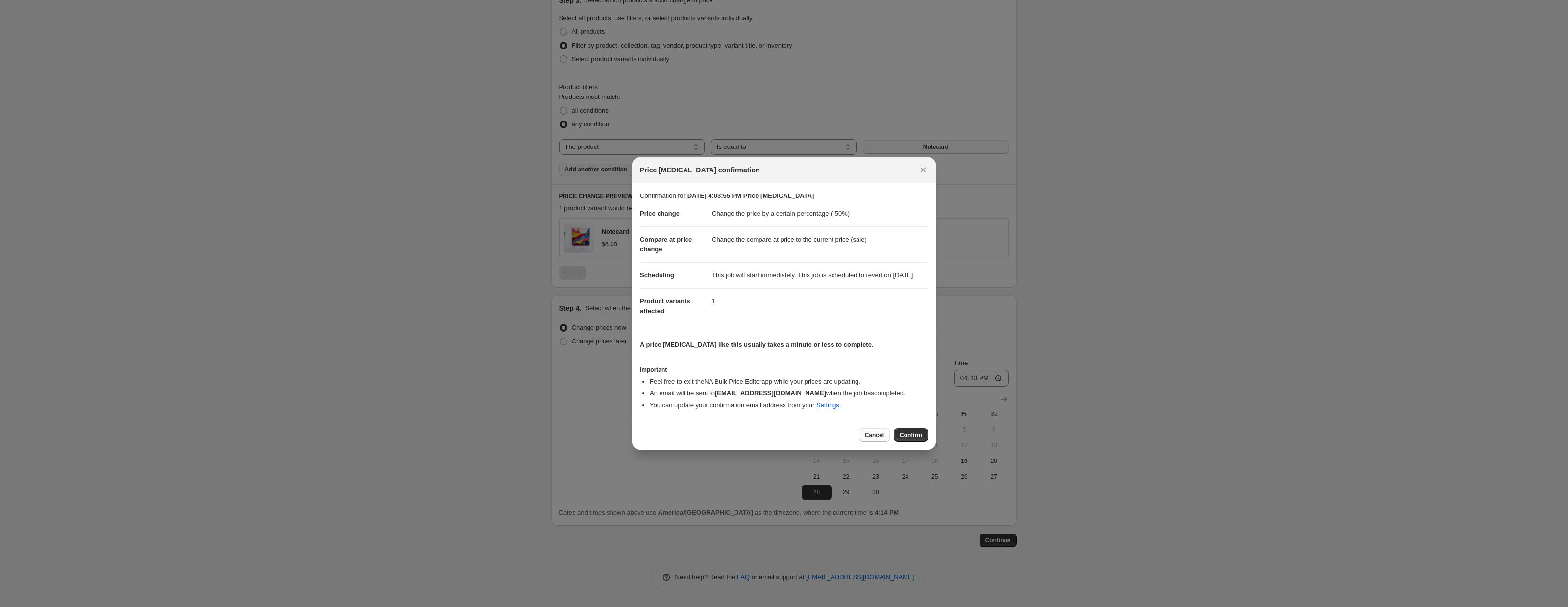
click at [865, 441] on button "Cancel" at bounding box center [874, 435] width 31 height 14
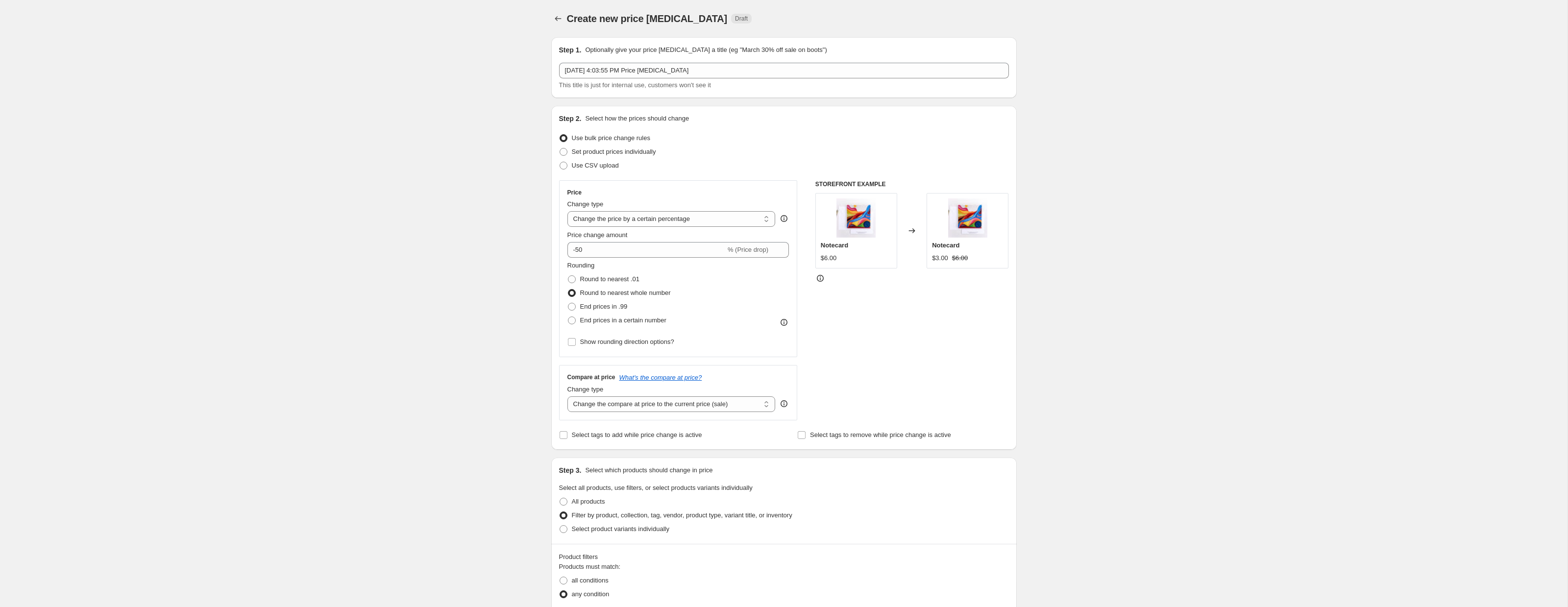
scroll to position [470, 0]
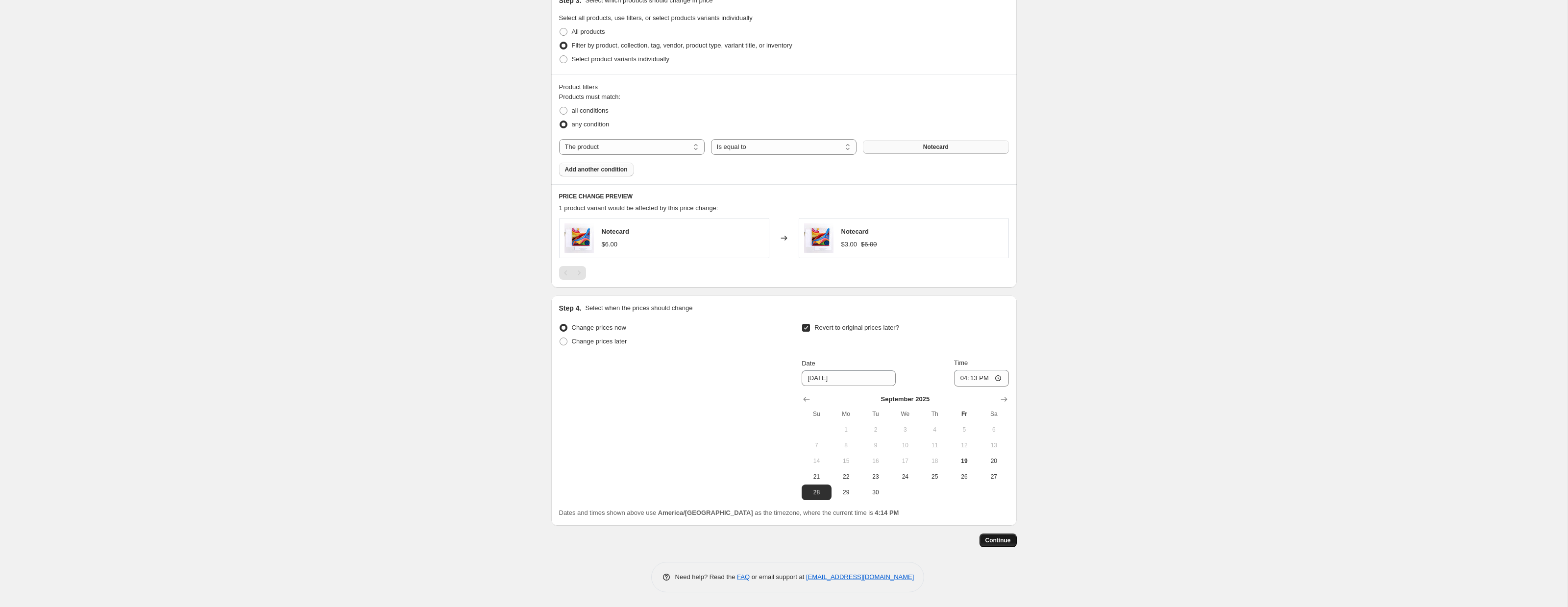
click at [990, 534] on button "Continue" at bounding box center [998, 540] width 37 height 14
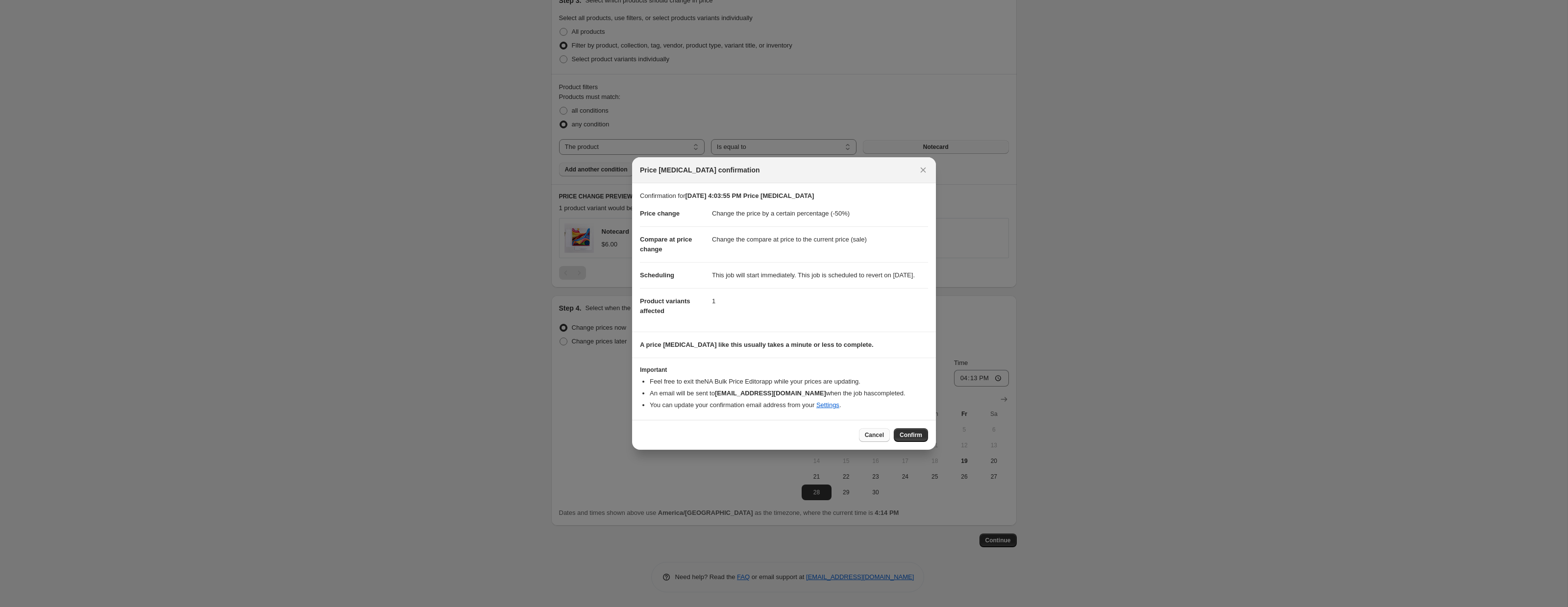
click at [873, 438] on span "Cancel" at bounding box center [874, 435] width 19 height 7
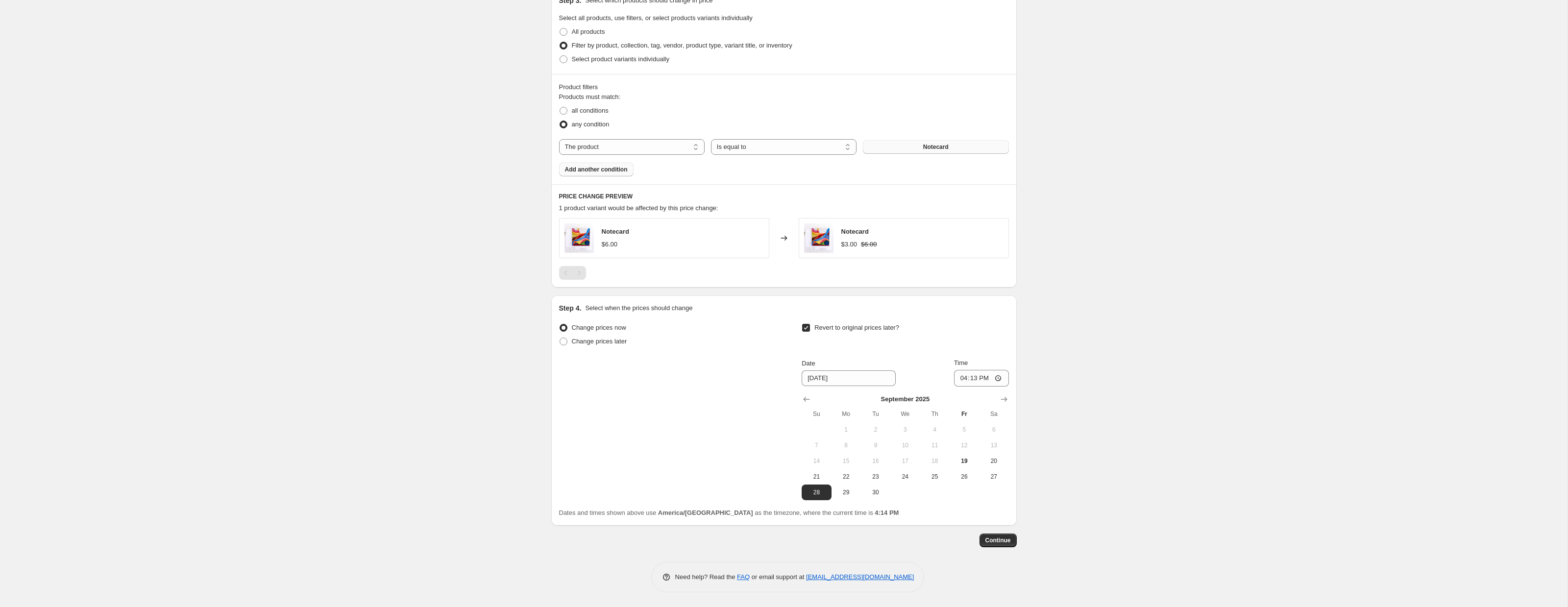
click at [900, 146] on button "Notecard" at bounding box center [936, 147] width 146 height 14
click at [170, 245] on div "Create new price change job. This page is ready Create new price change job Dra…" at bounding box center [783, 68] width 1567 height 1077
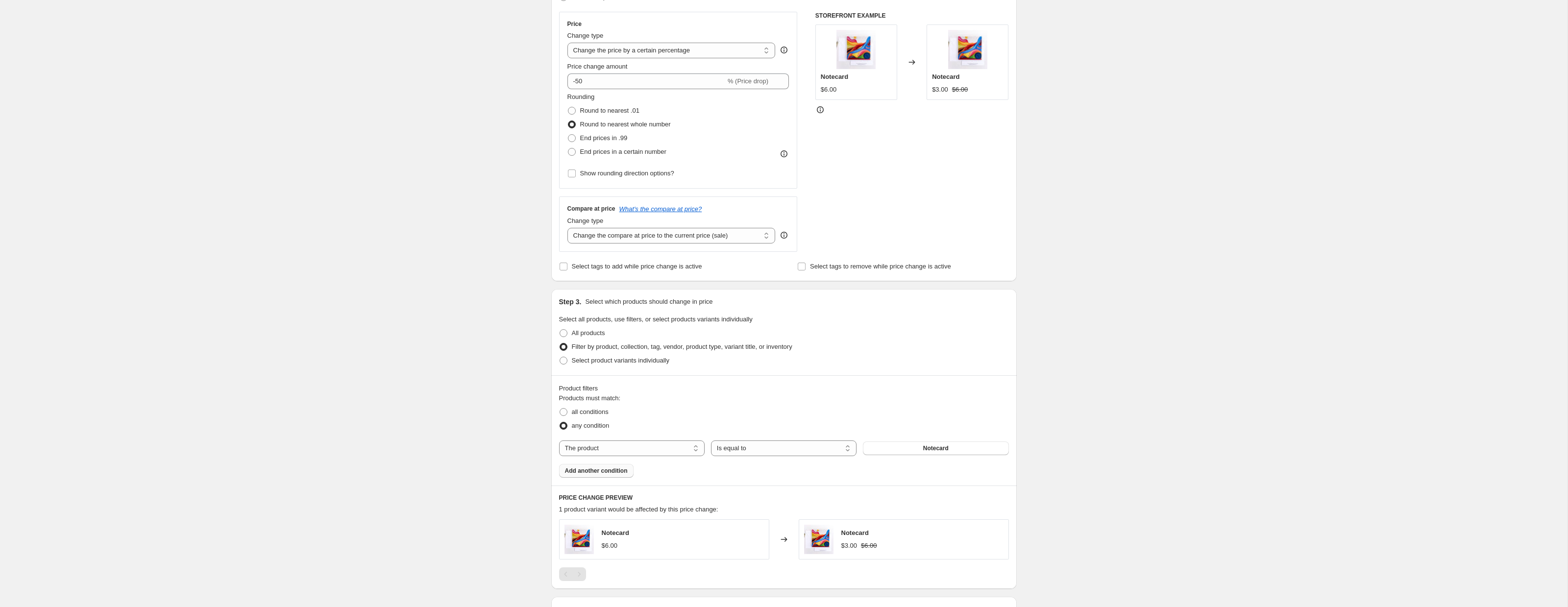
scroll to position [0, 0]
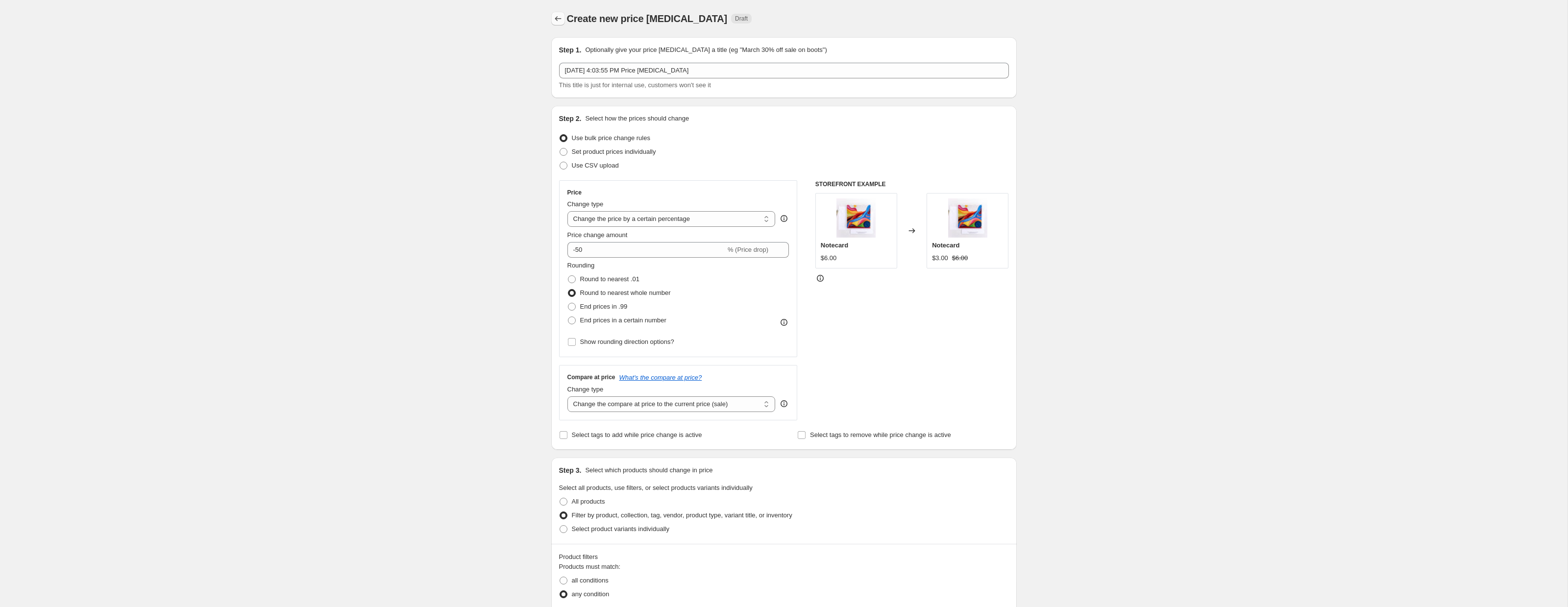
click at [557, 20] on icon "Price change jobs" at bounding box center [558, 19] width 9 height 9
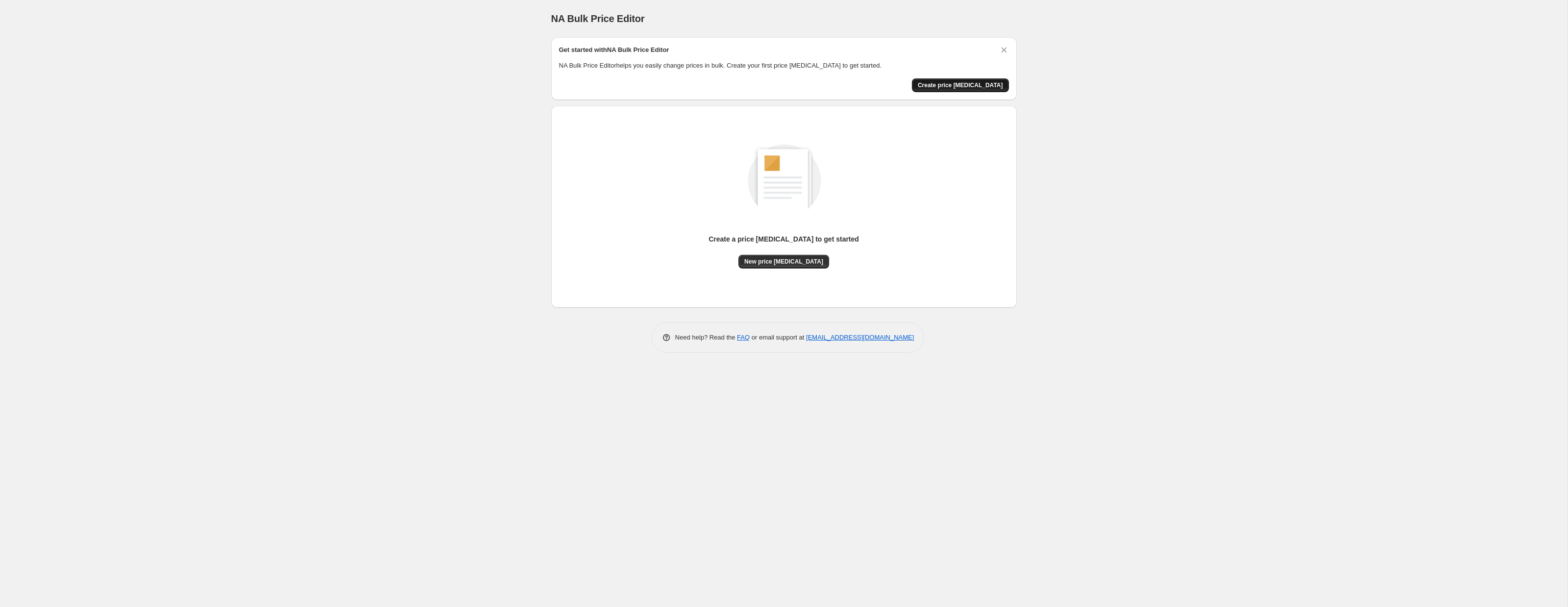
click at [967, 88] on span "Create price change job" at bounding box center [960, 85] width 85 height 7
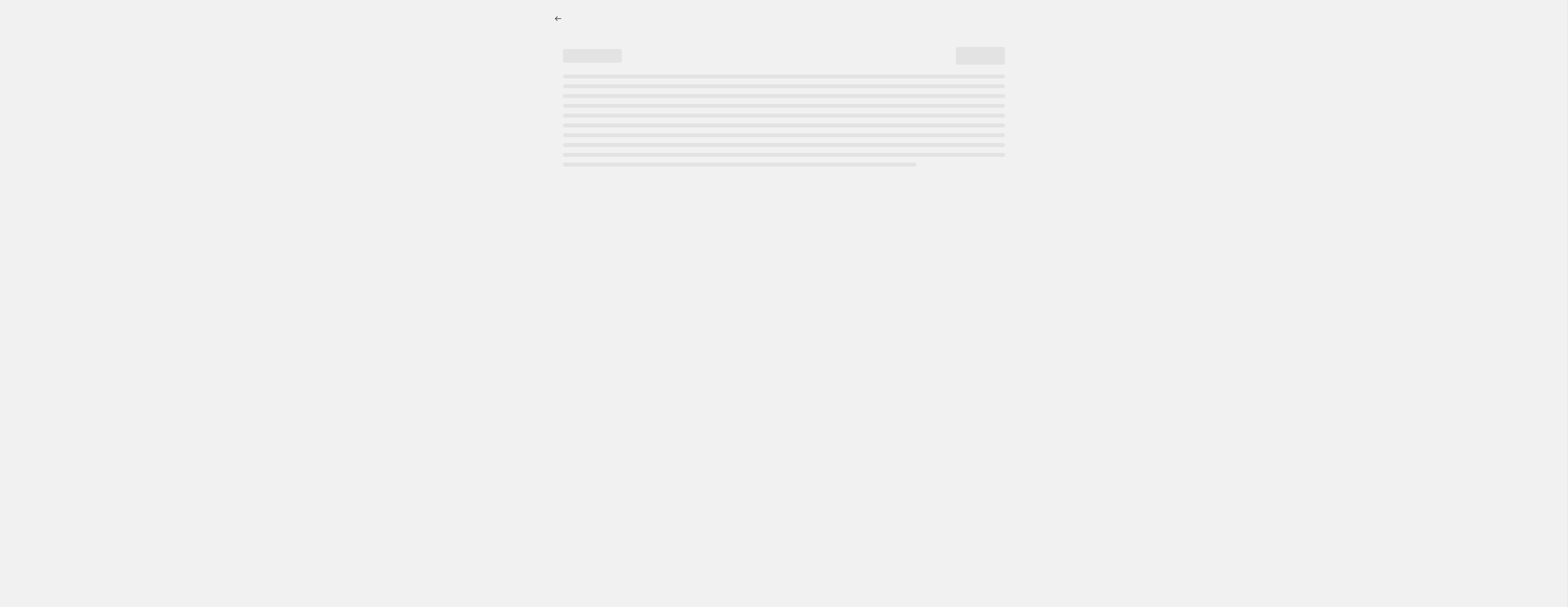
select select "percentage"
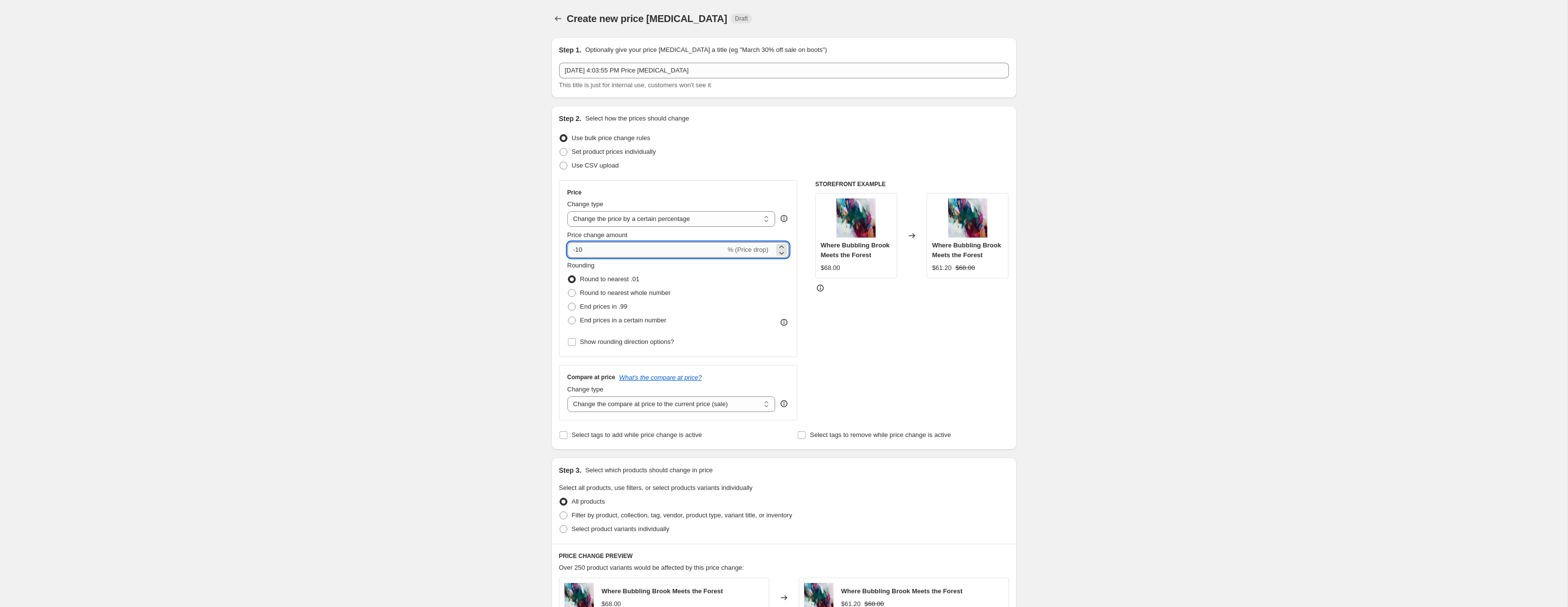
click at [587, 253] on input "-10" at bounding box center [646, 250] width 158 height 16
type input "-1"
type input "-50"
click at [573, 293] on span at bounding box center [572, 293] width 7 height 7
click at [568, 290] on input "Round to nearest whole number" at bounding box center [568, 289] width 1 height 1
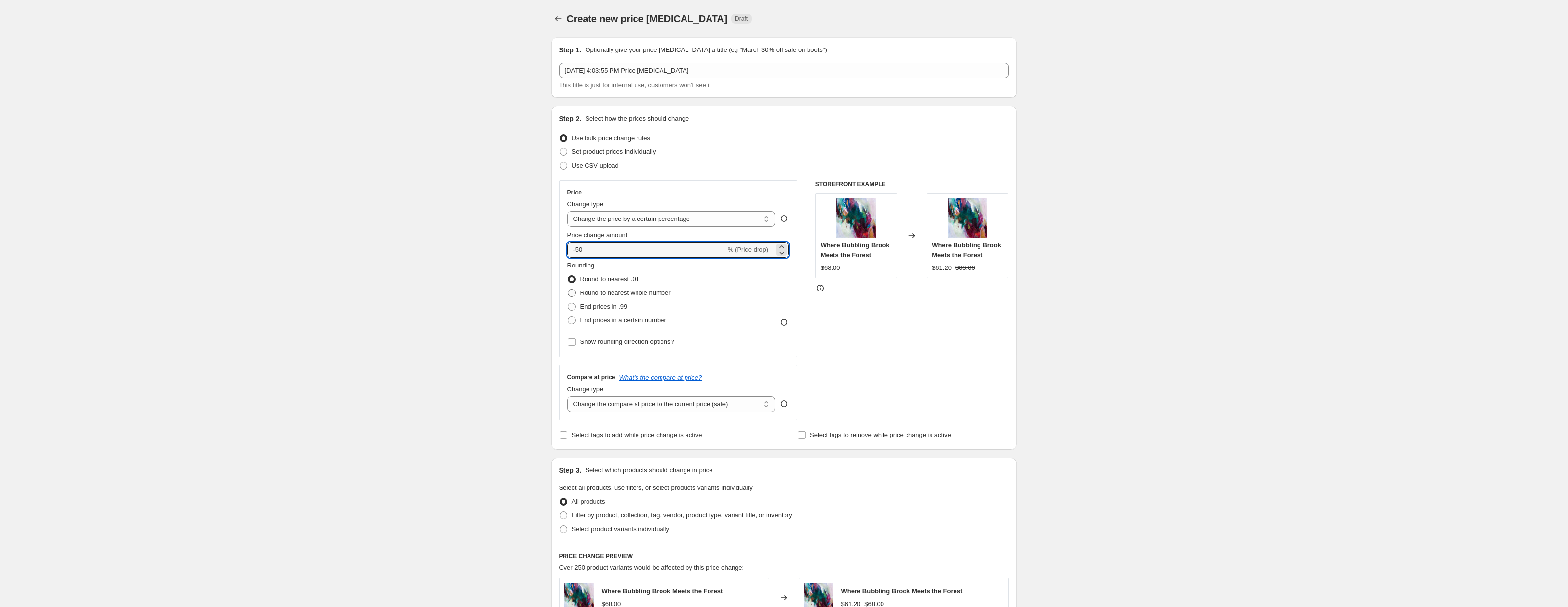
radio input "true"
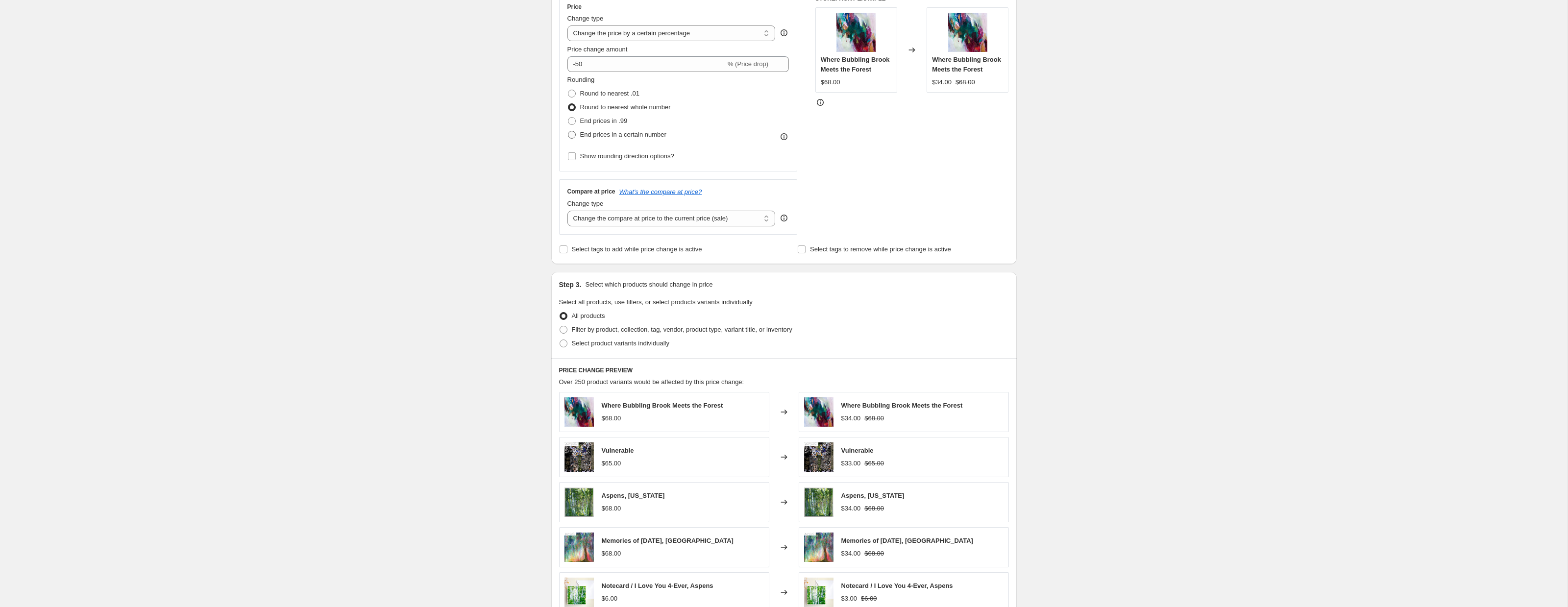
scroll to position [188, 0]
click at [566, 325] on span at bounding box center [563, 327] width 7 height 7
click at [560, 325] on input "Filter by product, collection, tag, vendor, product type, variant title, or inv…" at bounding box center [559, 324] width 1 height 1
radio input "true"
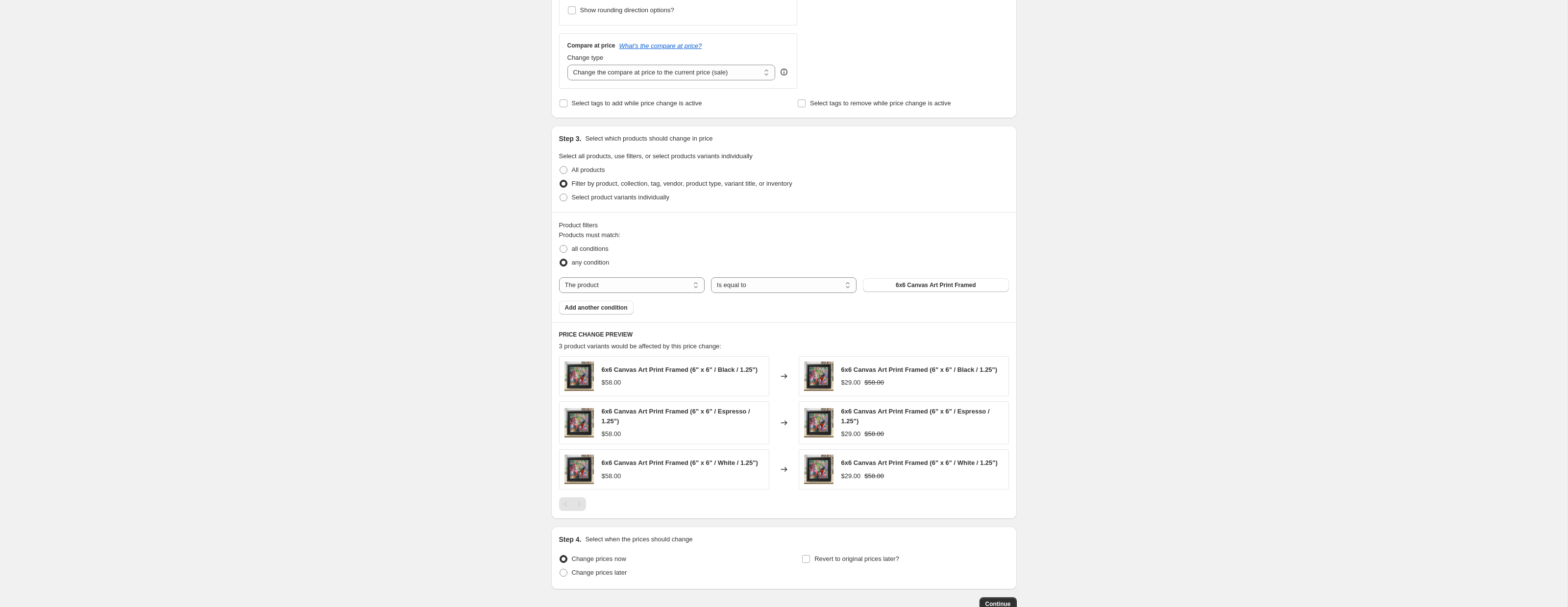
scroll to position [332, 0]
click at [903, 283] on span "6x6 Canvas Art Print Framed" at bounding box center [936, 284] width 80 height 7
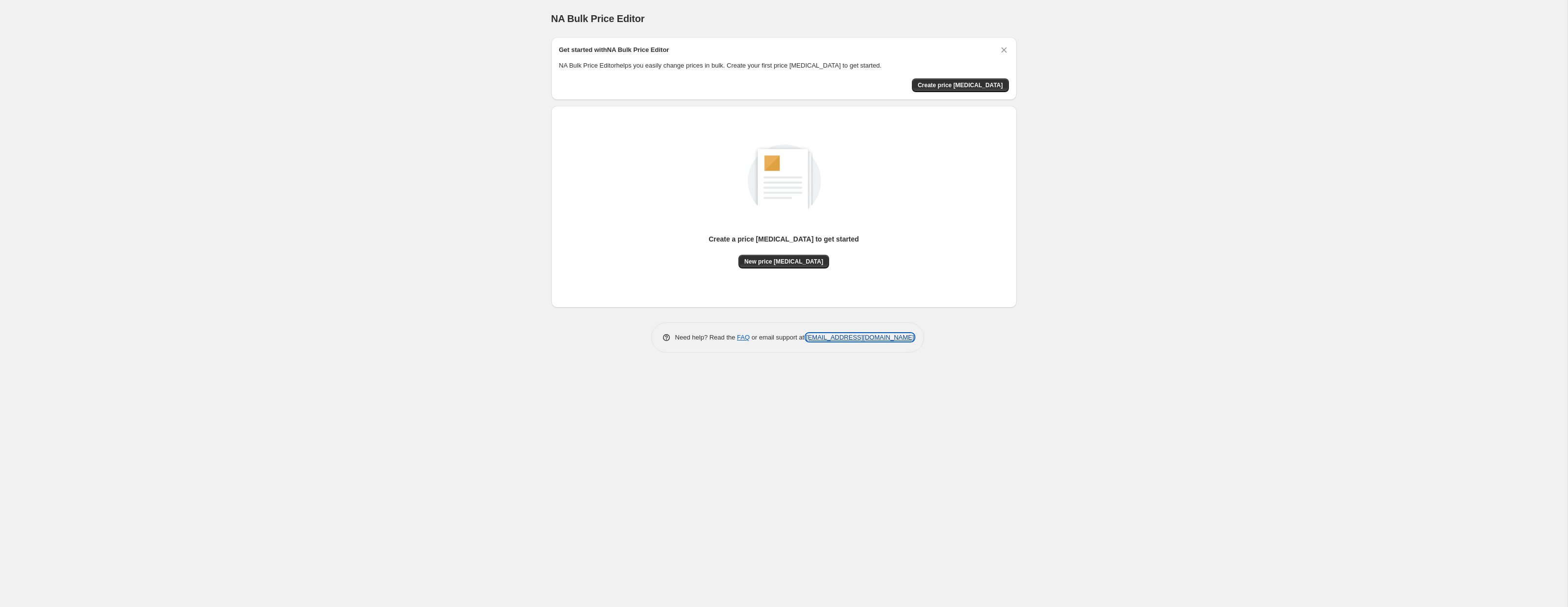
click at [854, 338] on link "[EMAIL_ADDRESS][DOMAIN_NAME]" at bounding box center [859, 338] width 108 height 7
click at [739, 338] on link "FAQ" at bounding box center [744, 338] width 13 height 7
click at [785, 259] on span "New price change job" at bounding box center [783, 261] width 79 height 7
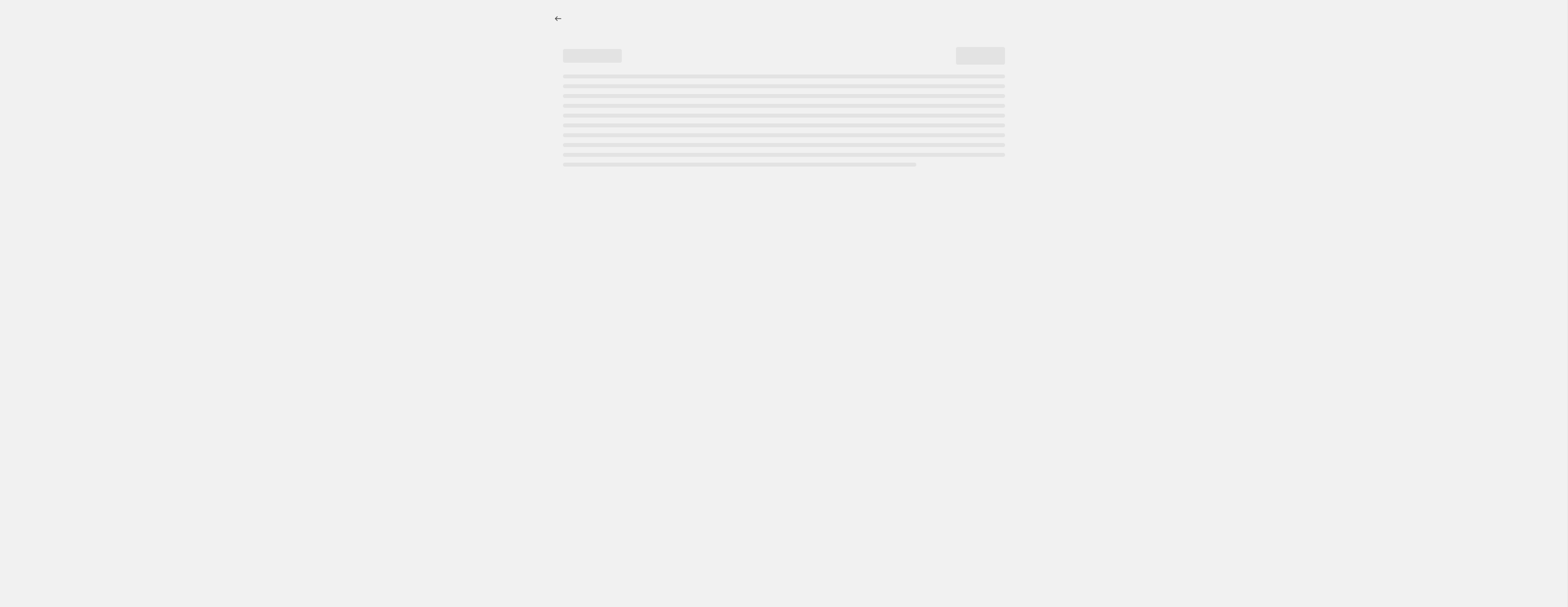
select select "percentage"
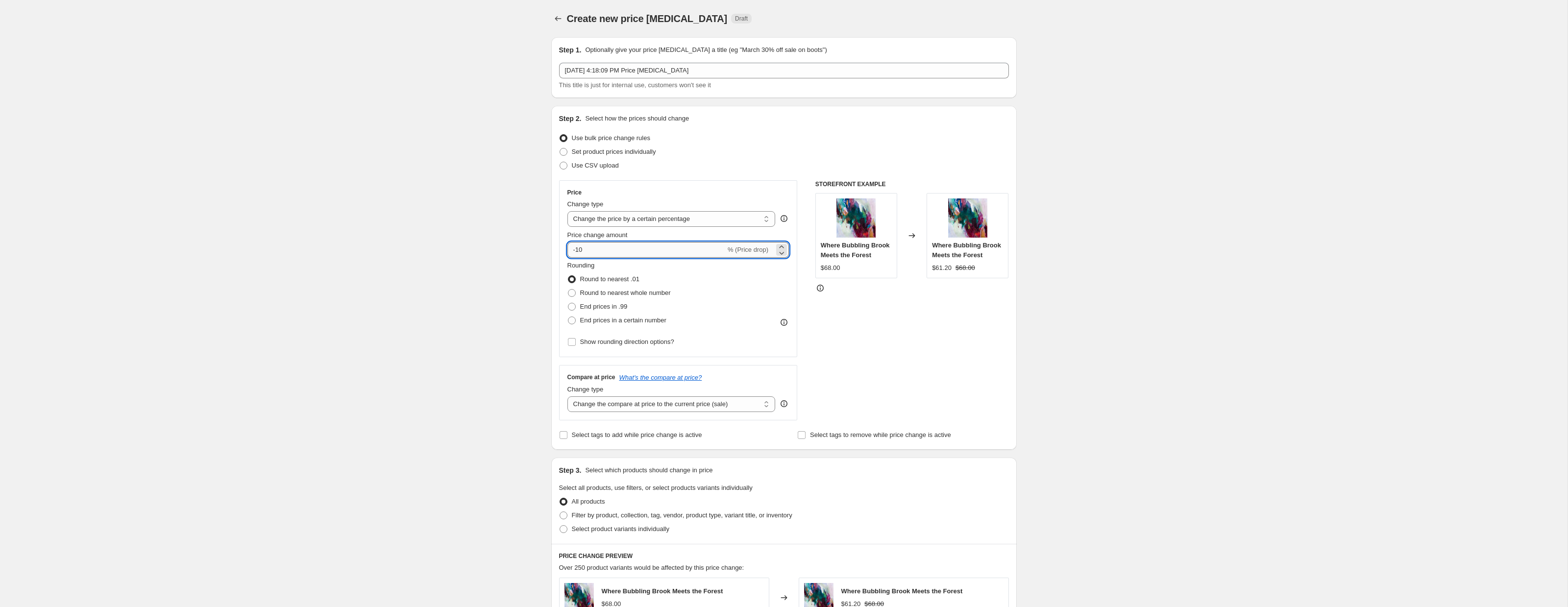
click at [604, 253] on input "-10" at bounding box center [646, 250] width 158 height 16
type input "-1"
type input "-50"
click at [521, 323] on div "Create new price change job. This page is ready Create new price change job Dra…" at bounding box center [783, 489] width 1567 height 979
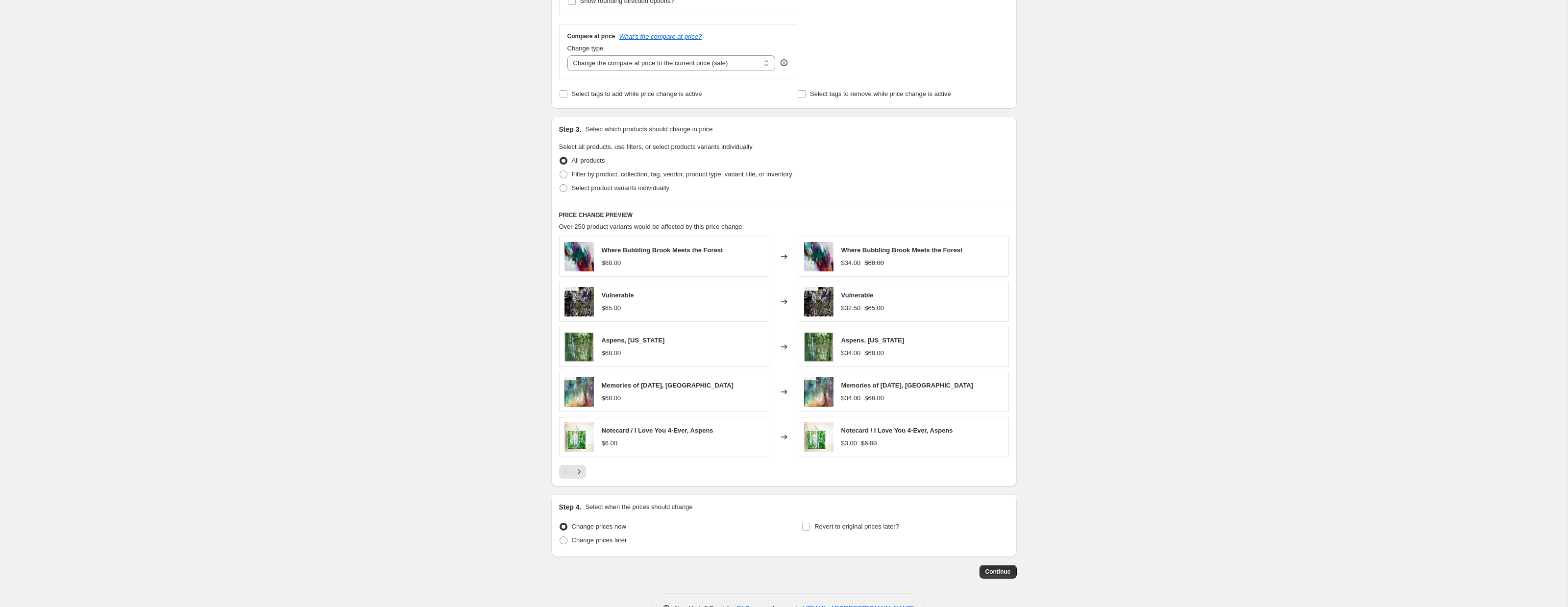
scroll to position [372, 0]
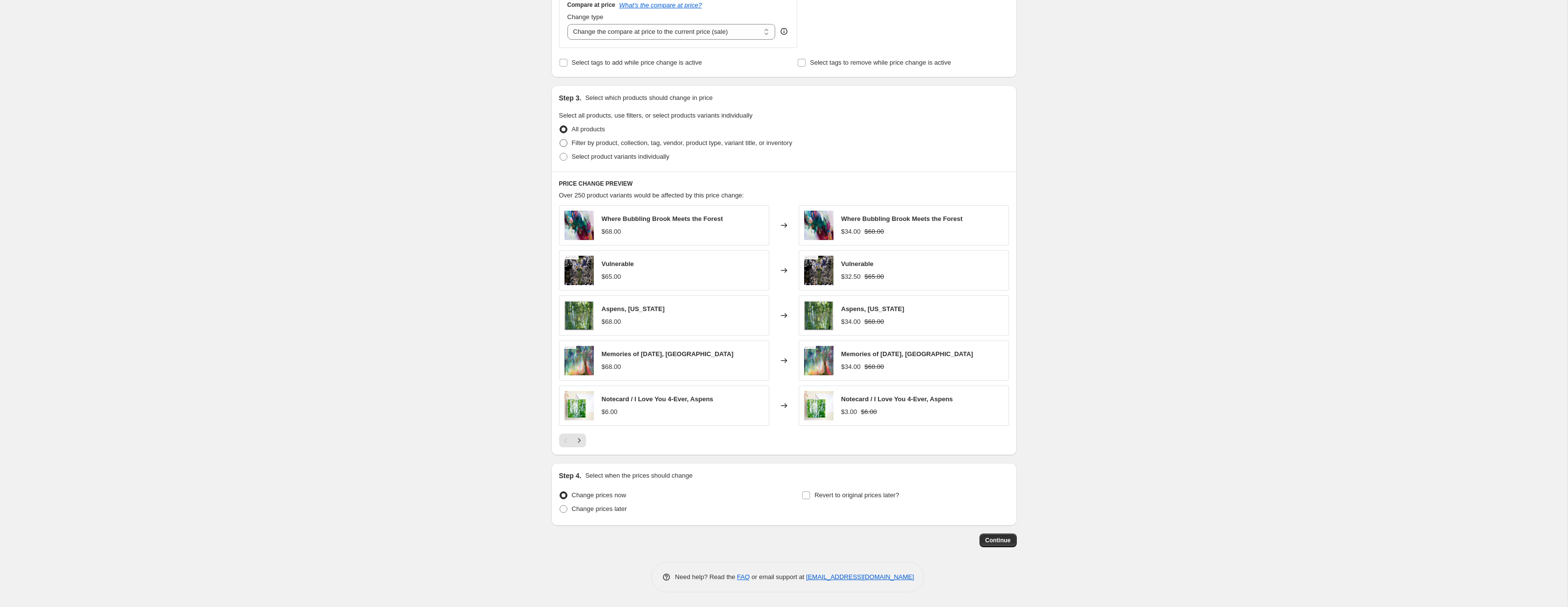
click at [562, 142] on span at bounding box center [563, 143] width 7 height 7
click at [560, 139] on input "Filter by product, collection, tag, vendor, product type, variant title, or inv…" at bounding box center [559, 139] width 1 height 1
radio input "true"
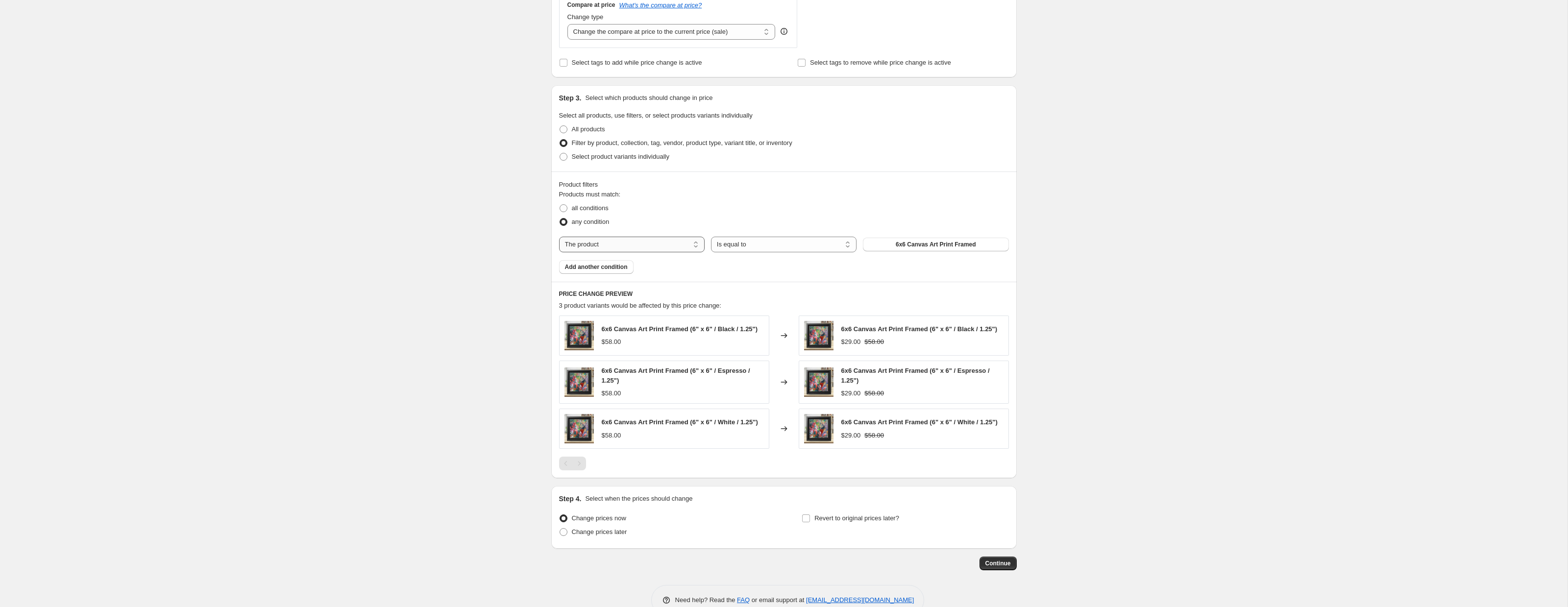
click at [588, 243] on select "The product The product's collection The product's tag The product's vendor The…" at bounding box center [632, 244] width 146 height 16
select select "collection"
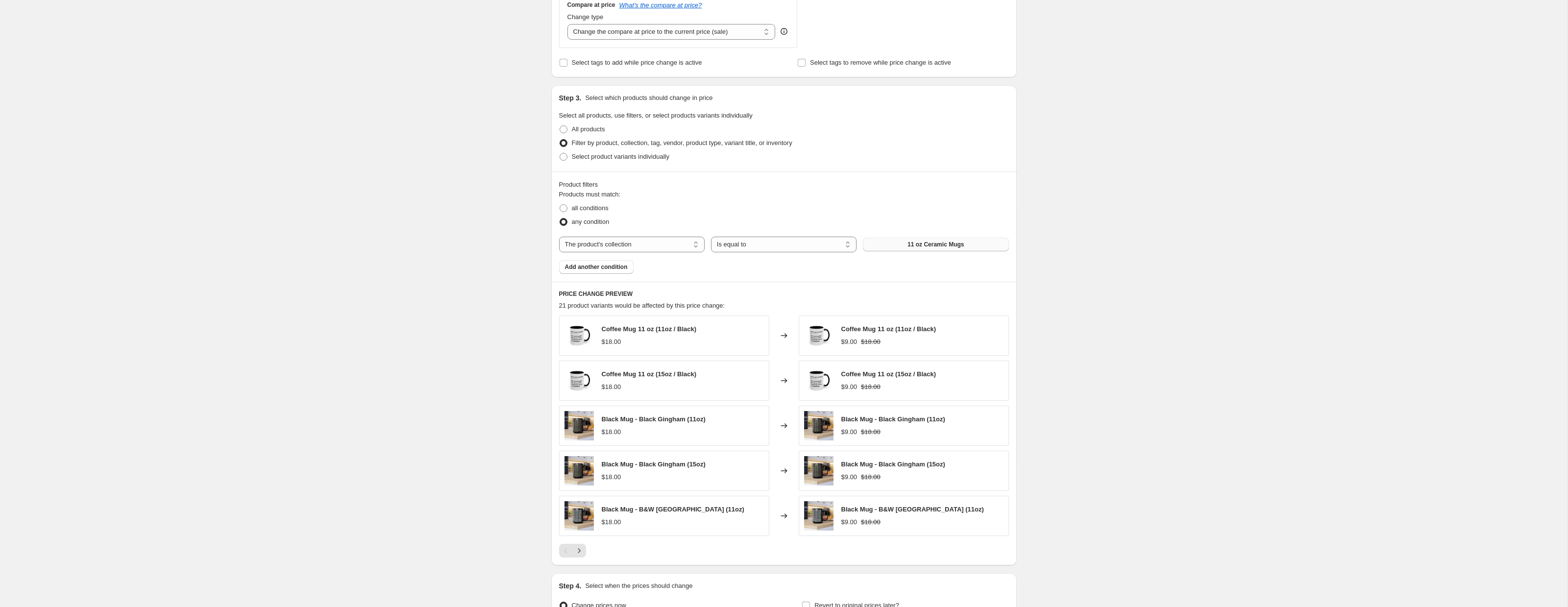
click at [891, 244] on button "11 oz Ceramic Mugs" at bounding box center [936, 244] width 146 height 14
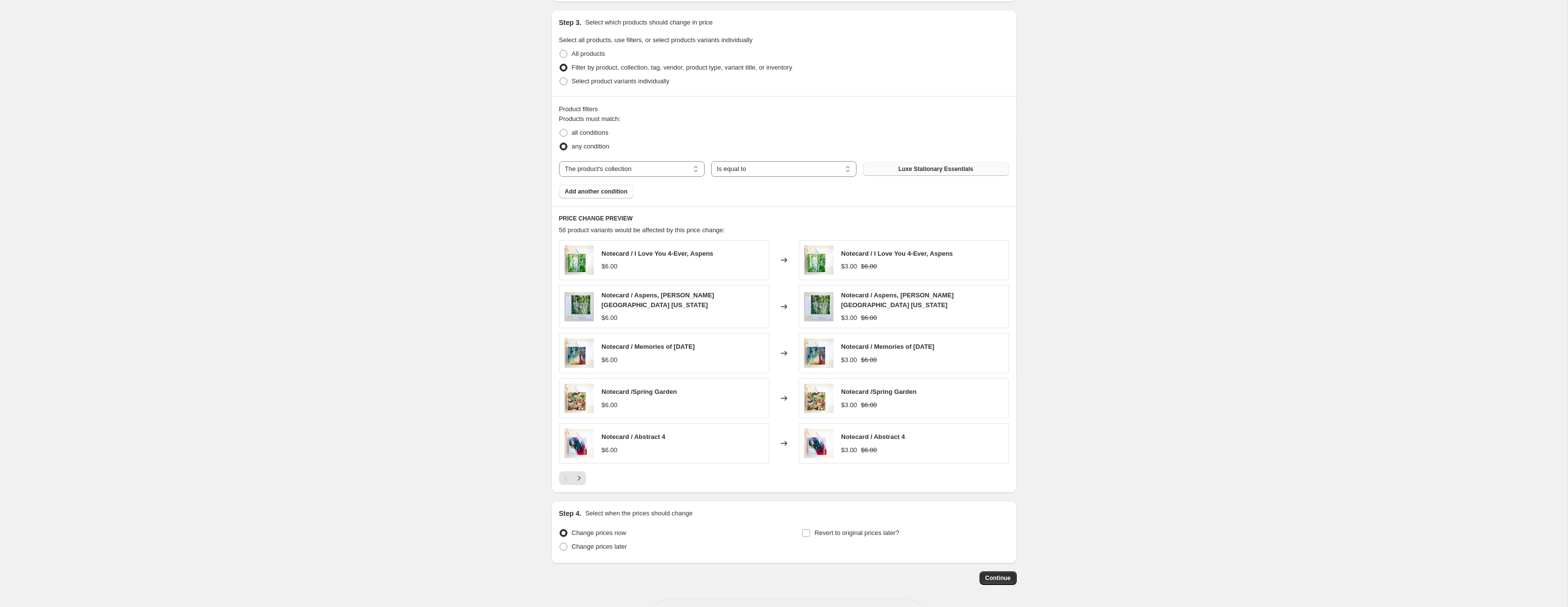
scroll to position [483, 0]
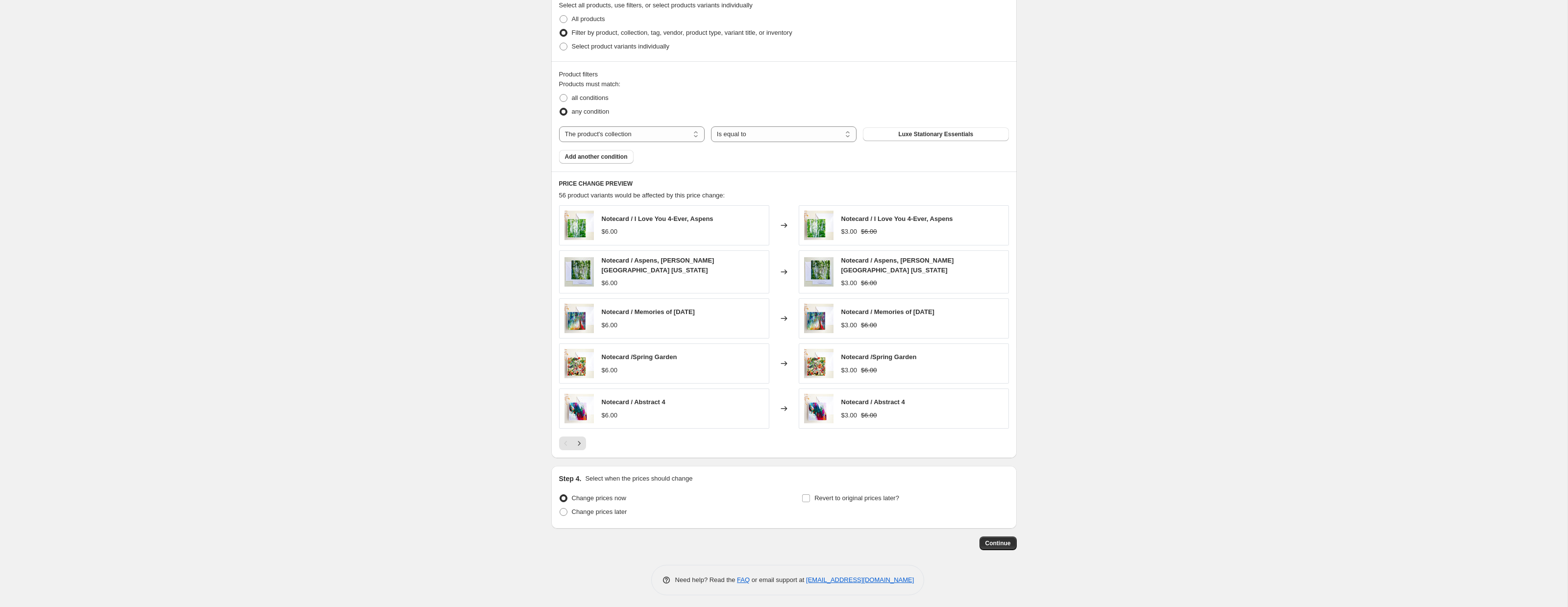
click at [270, 39] on div "Create new price change job. This page is ready Create new price change job Dra…" at bounding box center [783, 64] width 1567 height 1092
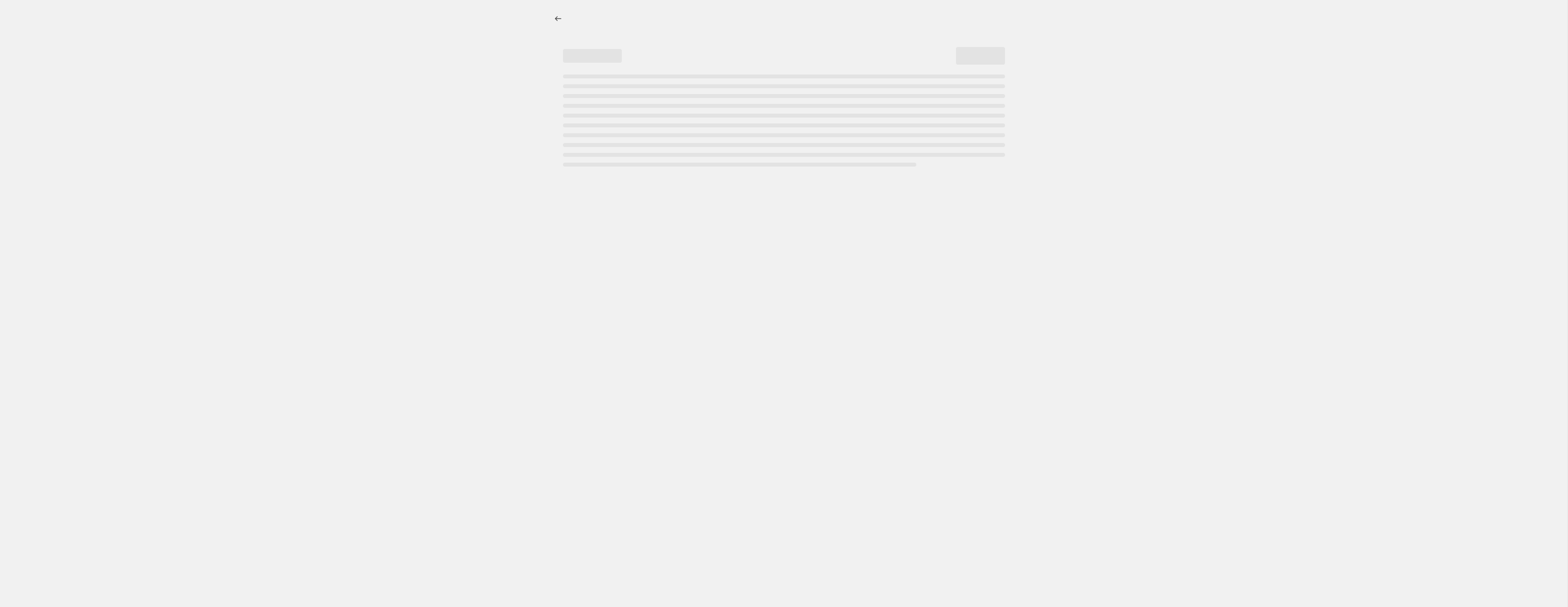
select select "percentage"
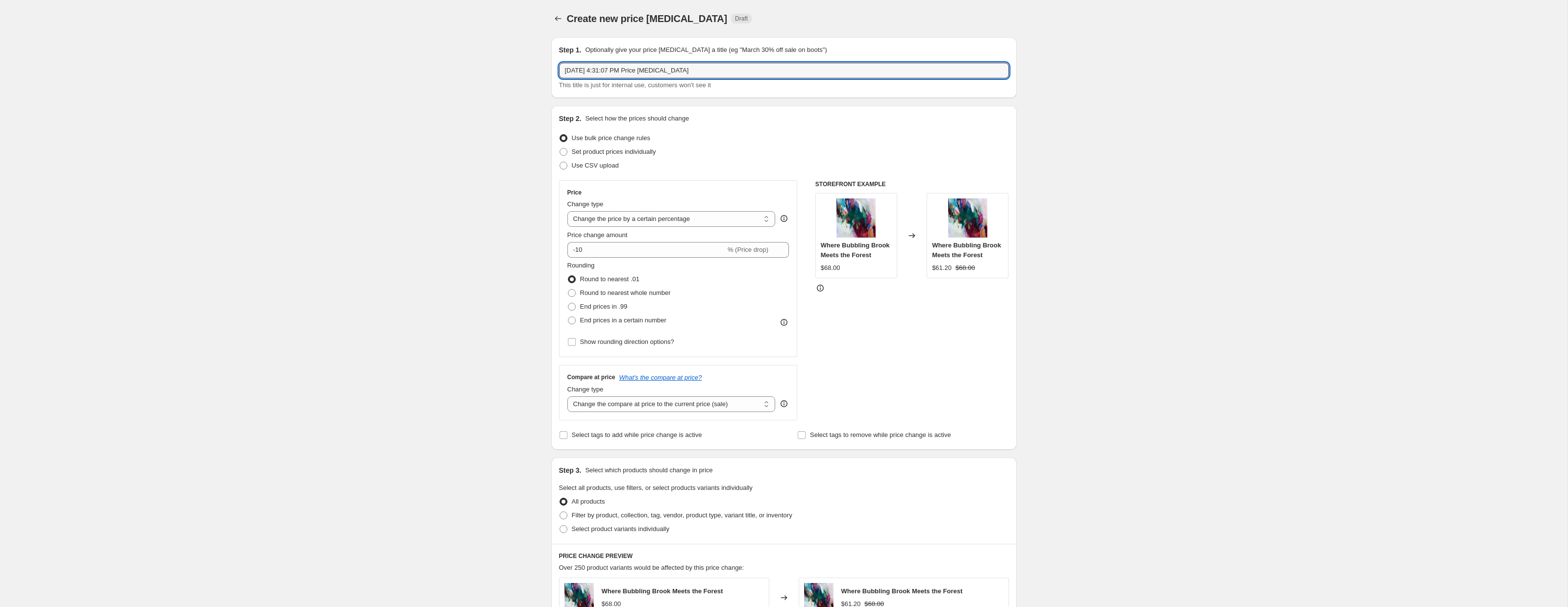
drag, startPoint x: 701, startPoint y: 68, endPoint x: 549, endPoint y: 71, distance: 152.0
click at [550, 71] on div "Step 1. Optionally give your price change job a title (eg "March 30% off sale o…" at bounding box center [780, 474] width 473 height 890
type input "50%. off stationary September"
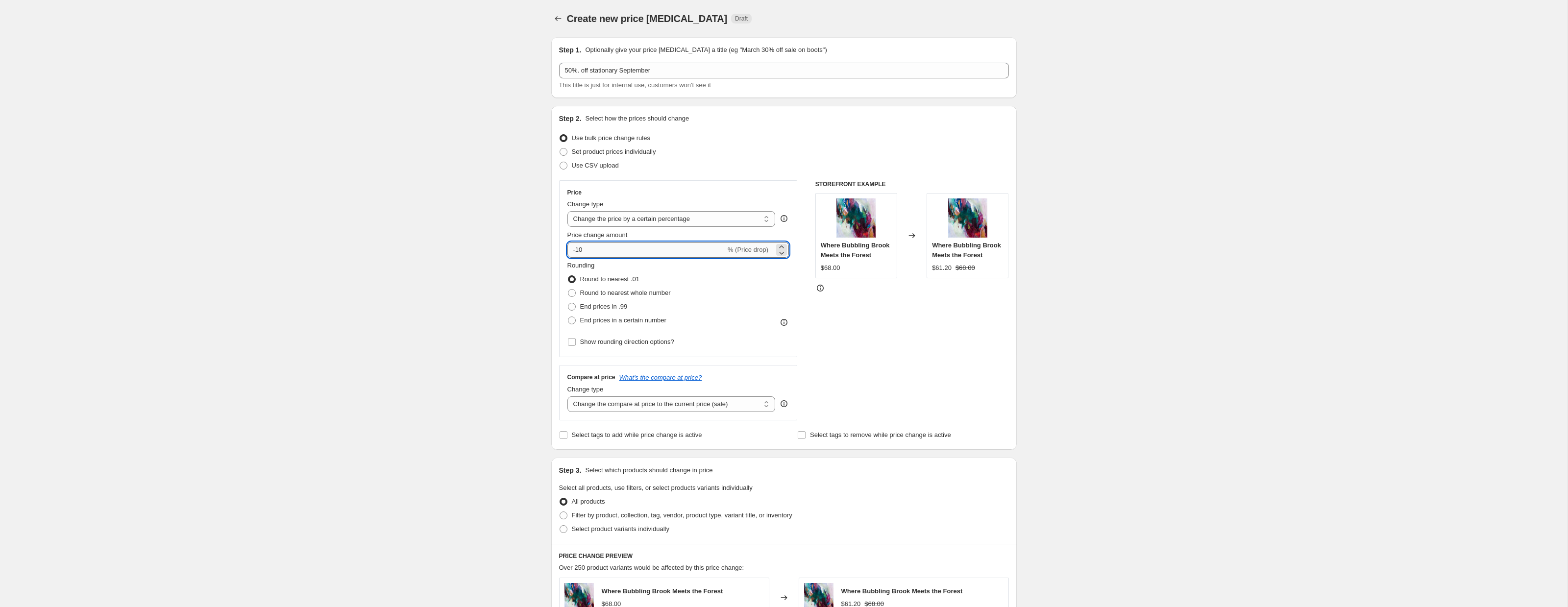
click at [592, 252] on input "-10" at bounding box center [646, 250] width 158 height 16
type input "-1"
type input "-50"
click at [474, 256] on div "Create new price change job. This page is ready Create new price change job Dra…" at bounding box center [783, 489] width 1567 height 979
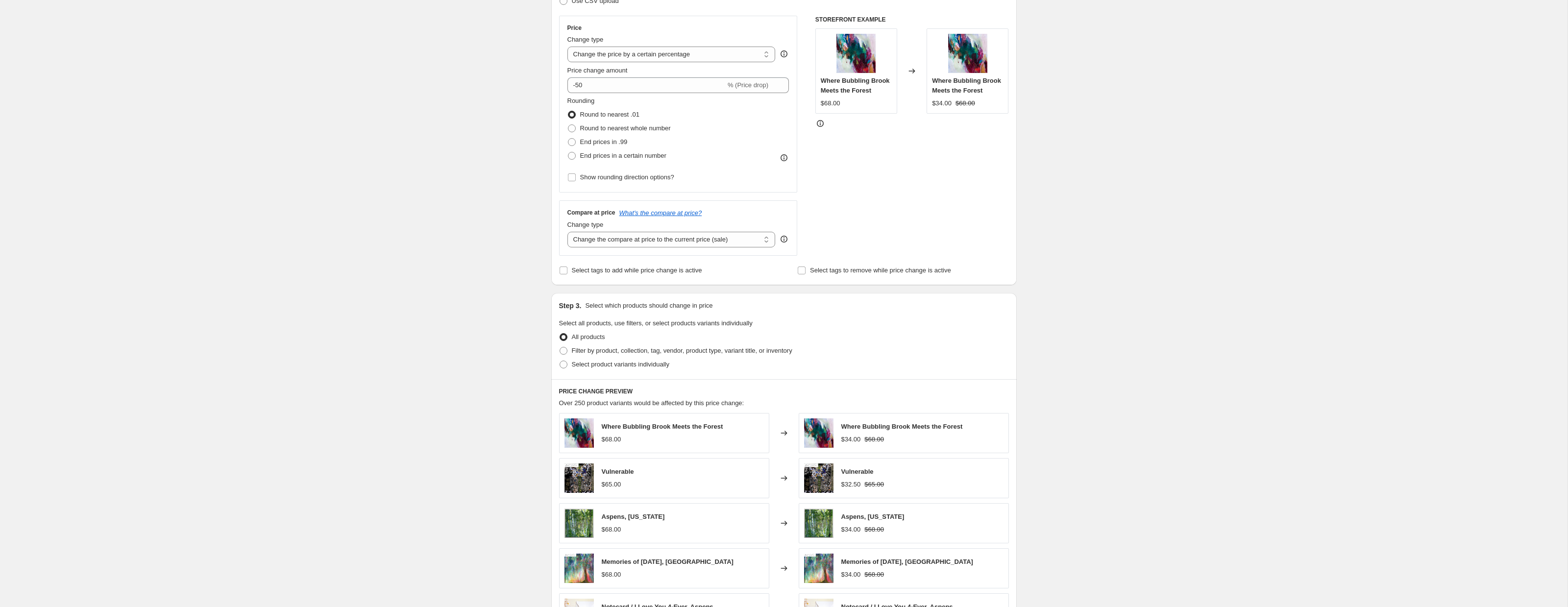
scroll to position [167, 0]
click at [564, 349] on span at bounding box center [563, 348] width 7 height 7
click at [560, 345] on input "Filter by product, collection, tag, vendor, product type, variant title, or inv…" at bounding box center [559, 344] width 1 height 1
radio input "true"
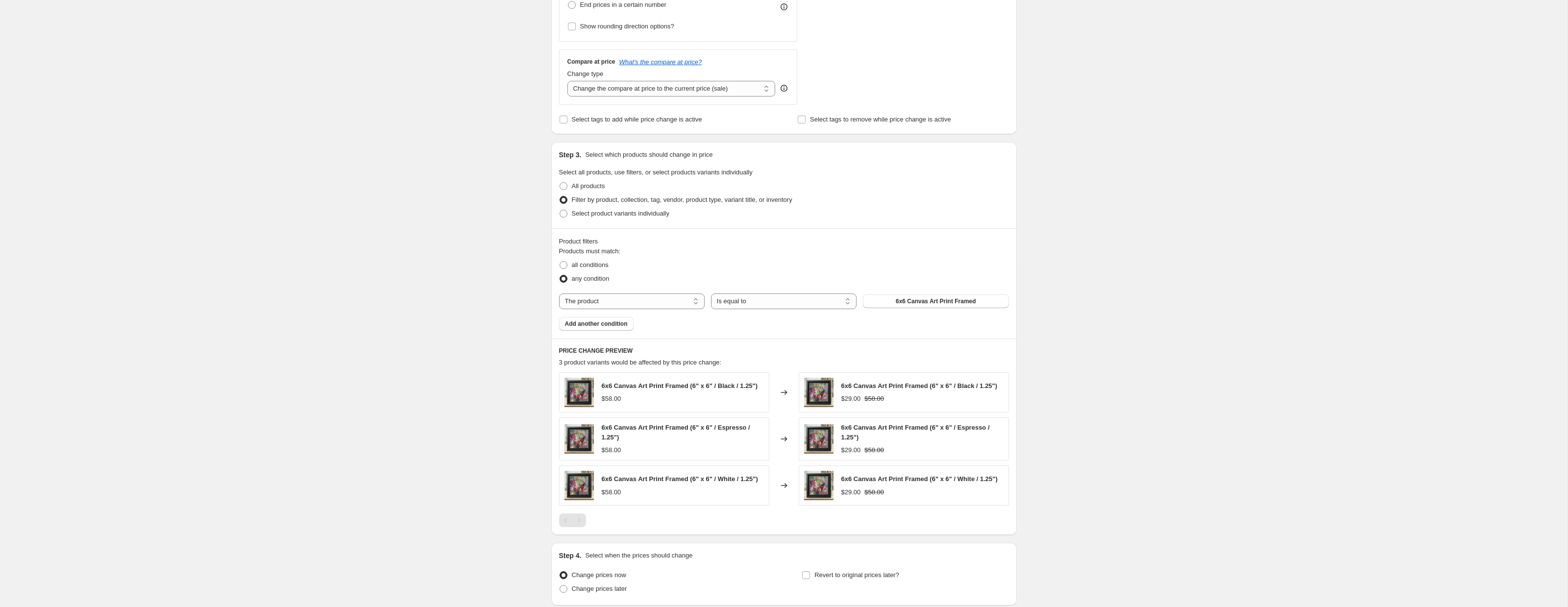
scroll to position [329, 0]
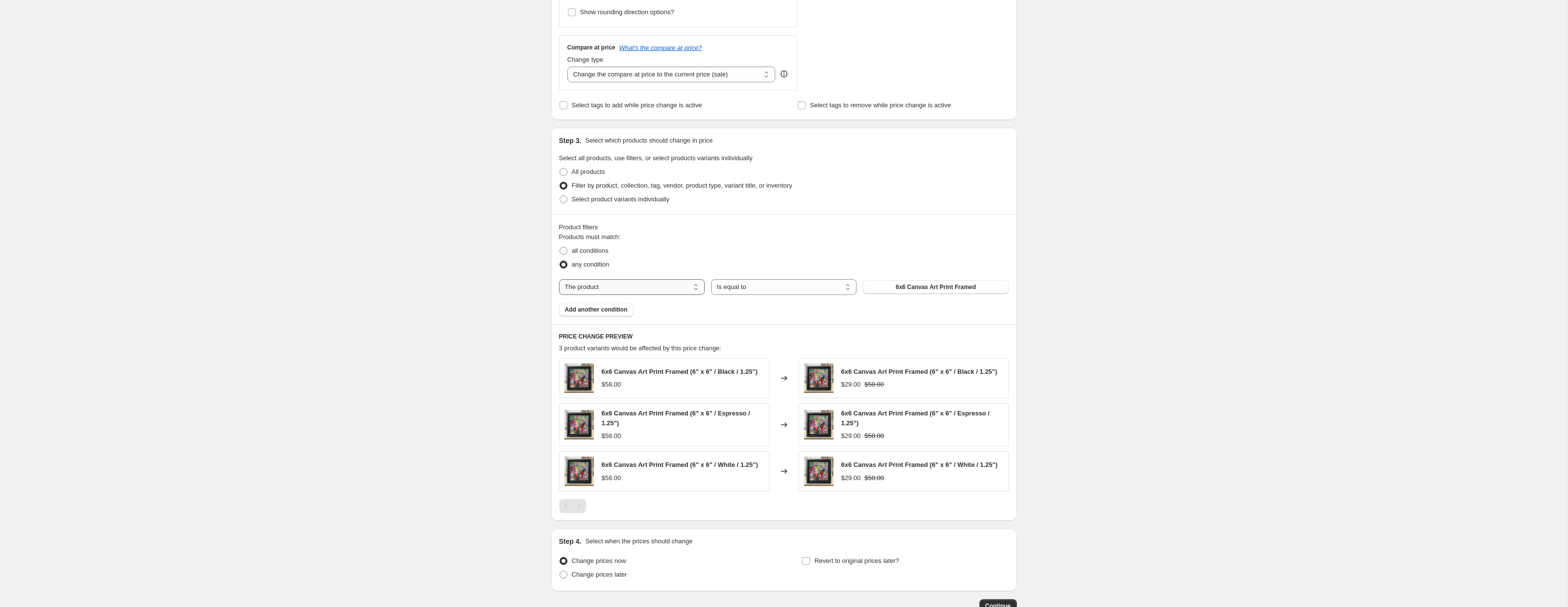
click at [614, 288] on select "The product The product's collection The product's tag The product's vendor The…" at bounding box center [632, 287] width 146 height 16
select select "collection"
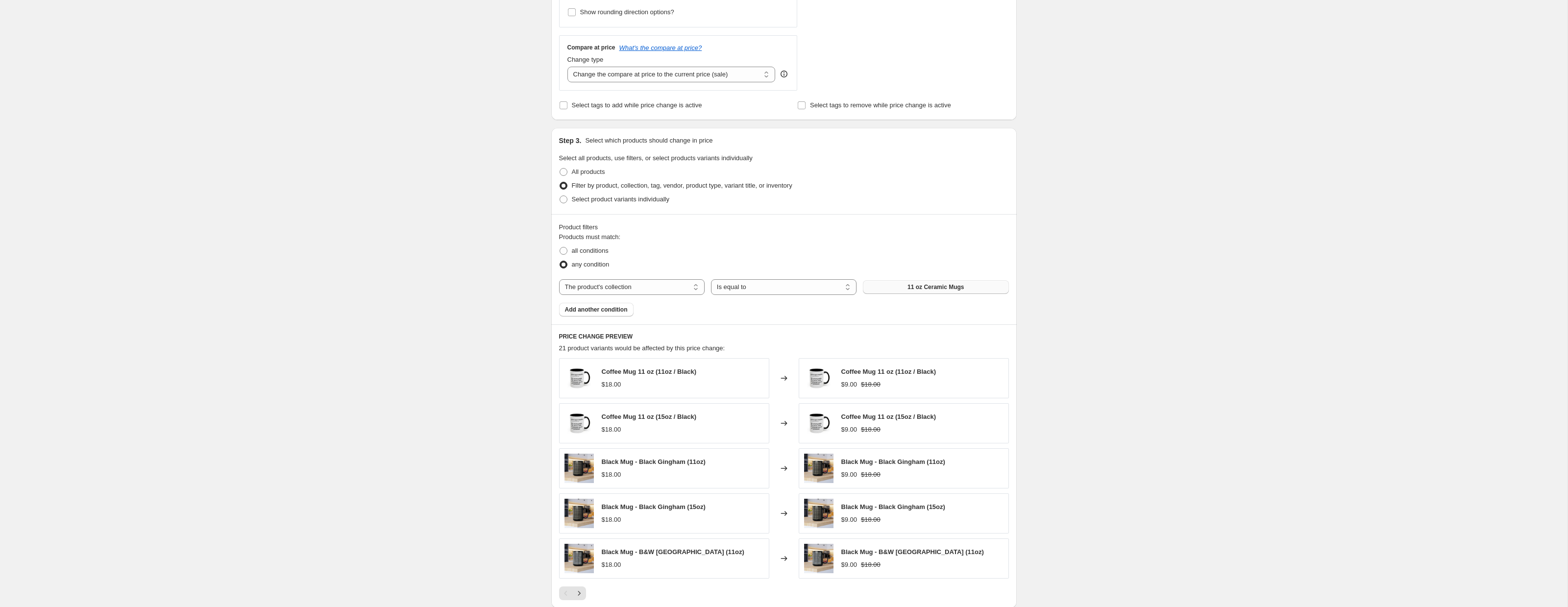
click at [916, 286] on span "11 oz Ceramic Mugs" at bounding box center [936, 287] width 56 height 7
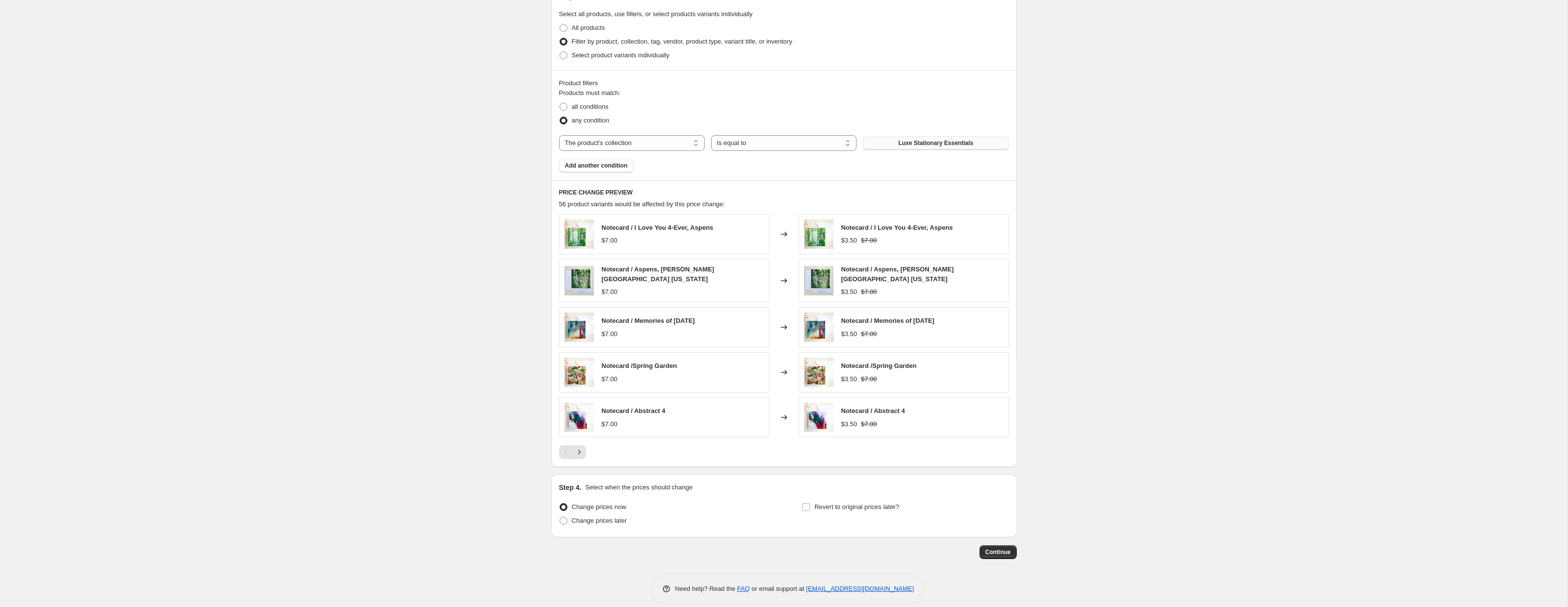
scroll to position [474, 0]
click at [806, 503] on input "Revert to original prices later?" at bounding box center [806, 506] width 7 height 7
checkbox input "true"
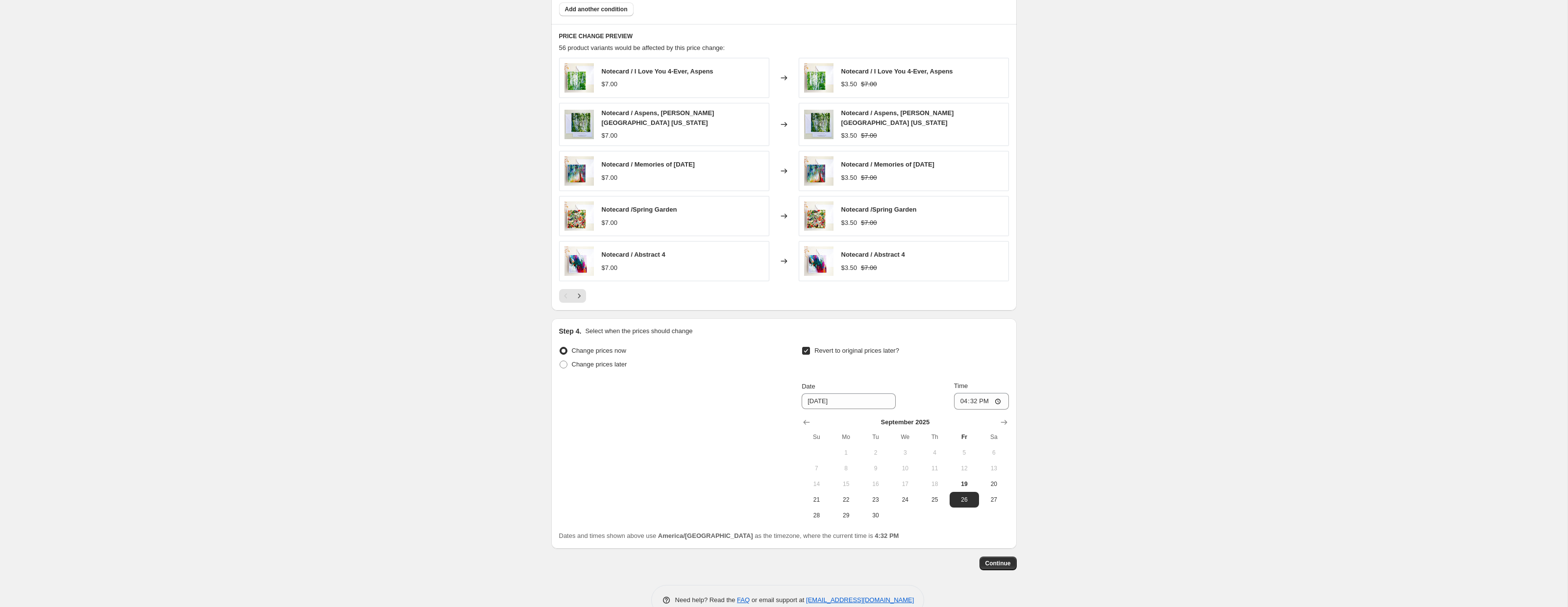
scroll to position [650, 0]
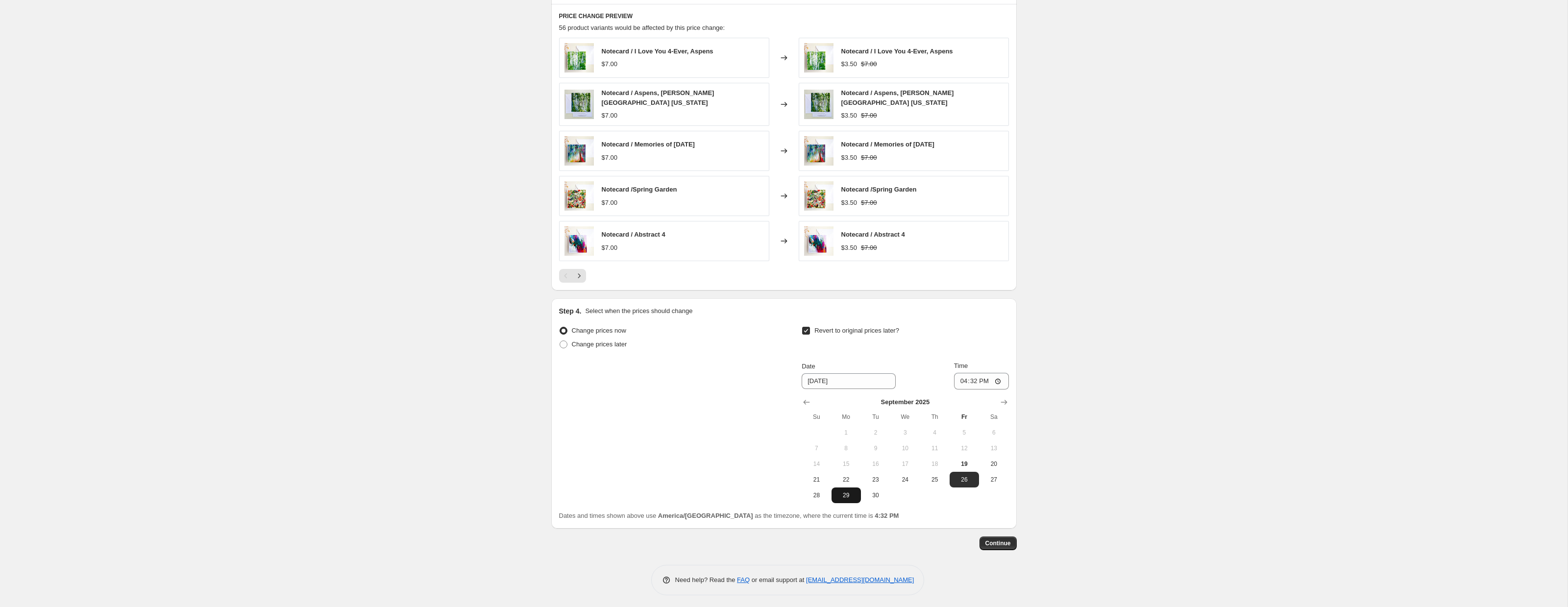
click at [847, 491] on span "29" at bounding box center [846, 495] width 22 height 7
type input "[DATE]"
click at [987, 541] on span "Continue" at bounding box center [997, 543] width 25 height 7
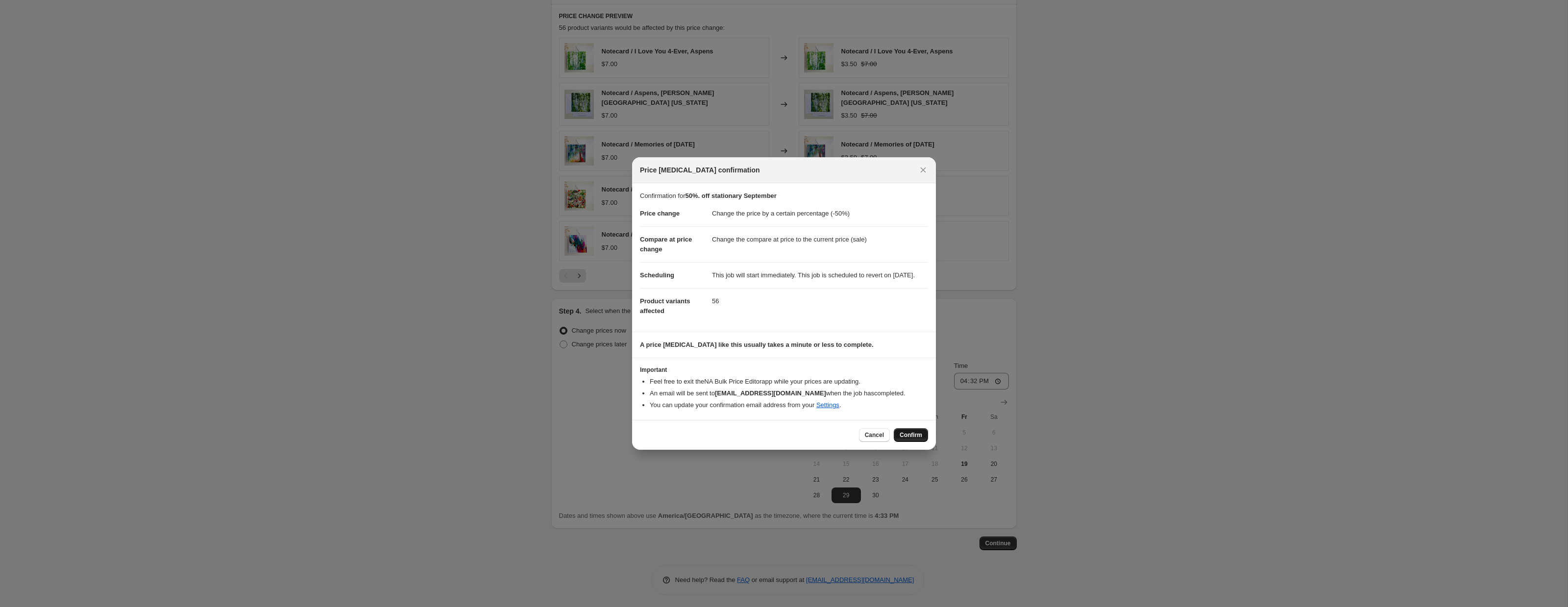
click at [908, 439] on span "Confirm" at bounding box center [911, 435] width 22 height 7
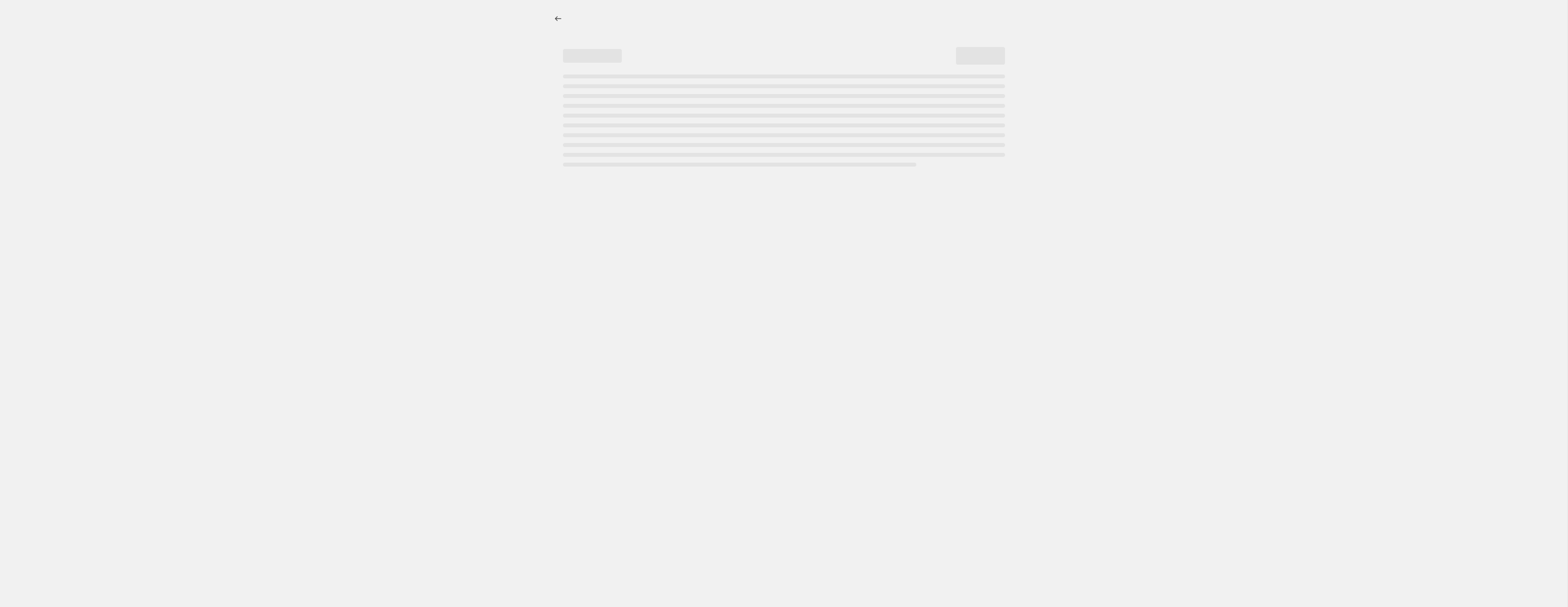
select select "percentage"
select select "collection"
